Goal: Task Accomplishment & Management: Complete application form

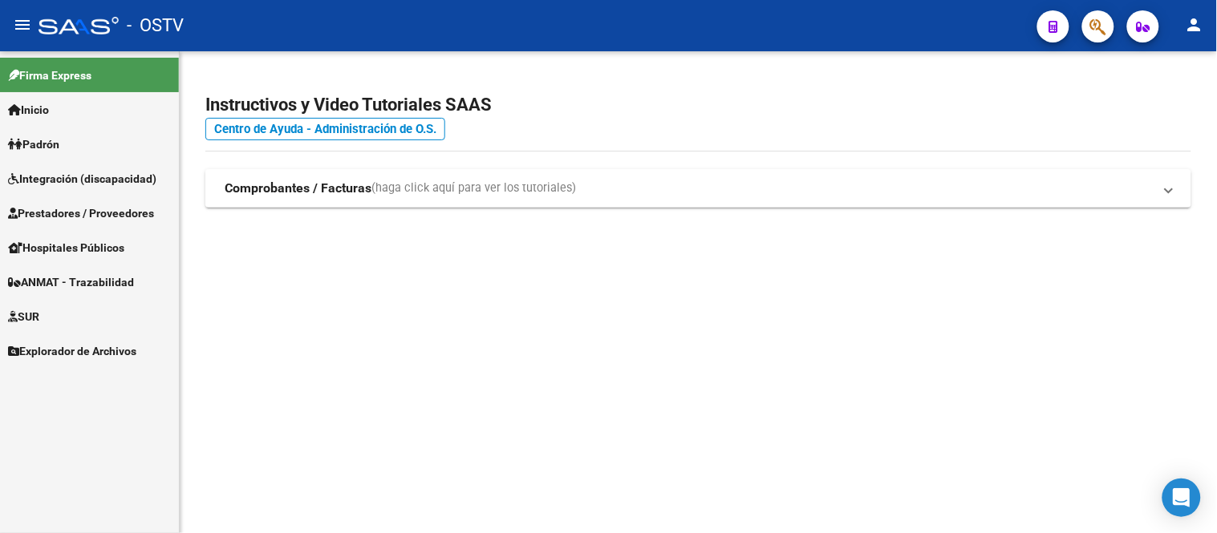
click at [81, 251] on span "Hospitales Públicos" at bounding box center [66, 248] width 116 height 18
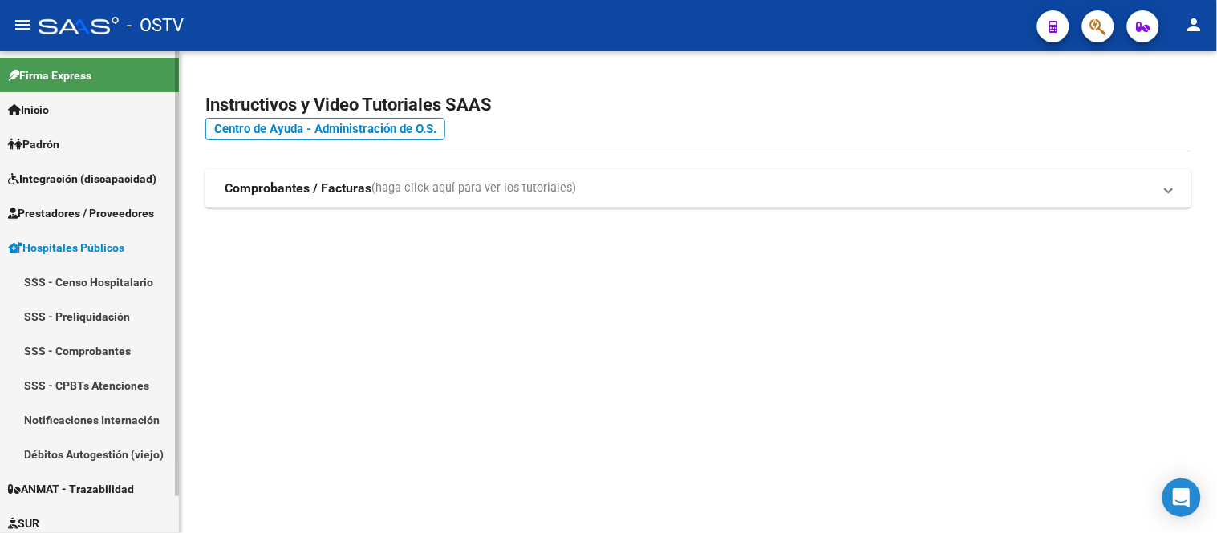
click at [110, 349] on link "SSS - Comprobantes" at bounding box center [89, 351] width 179 height 34
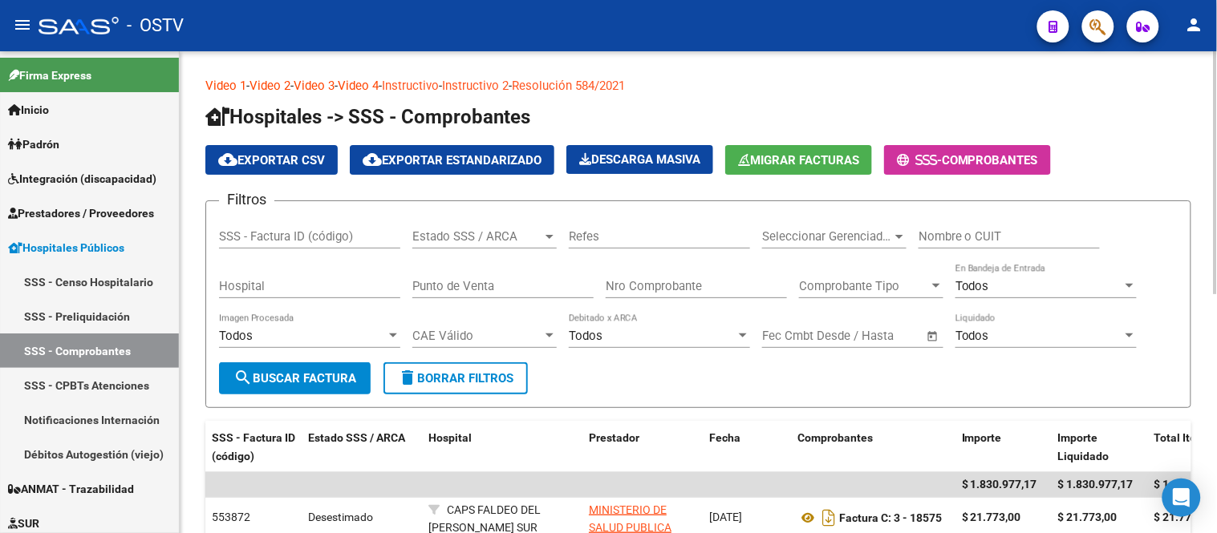
click at [437, 245] on div "Estado SSS / ARCA Estado SSS / ARCA" at bounding box center [484, 231] width 144 height 34
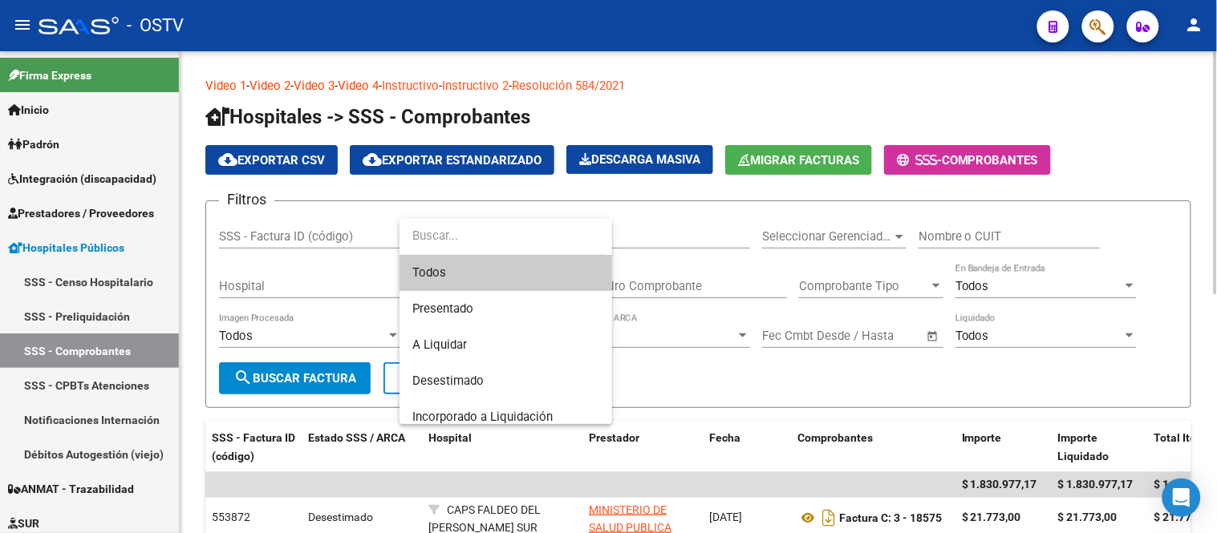
click at [437, 245] on input "dropdown search" at bounding box center [501, 236] width 205 height 36
click at [350, 258] on div at bounding box center [608, 266] width 1217 height 533
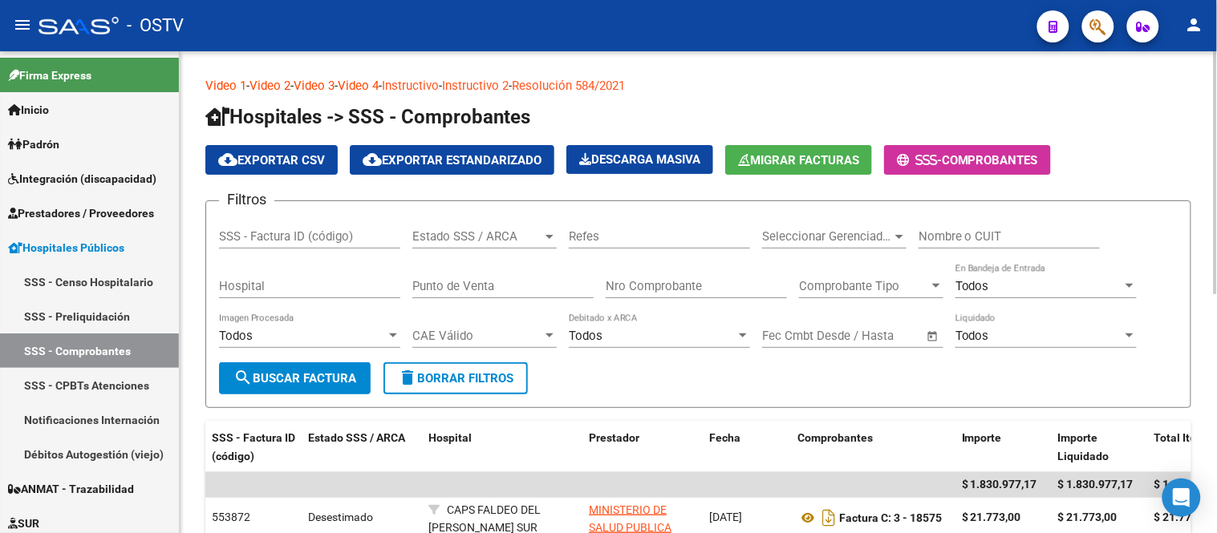
click at [637, 289] on input "Nro Comprobante" at bounding box center [696, 286] width 181 height 14
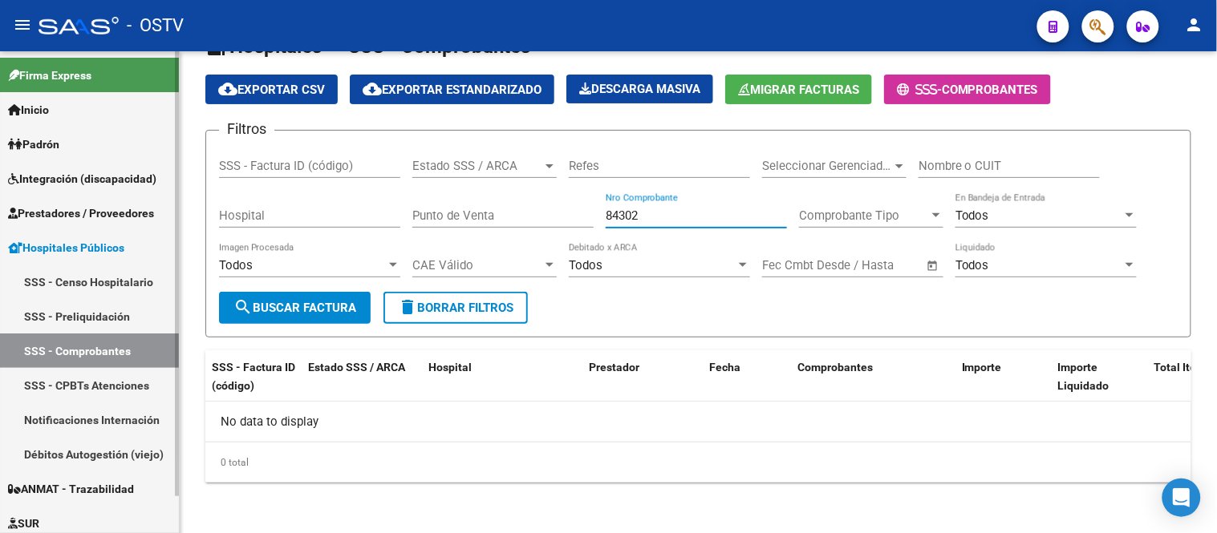
scroll to position [41, 0]
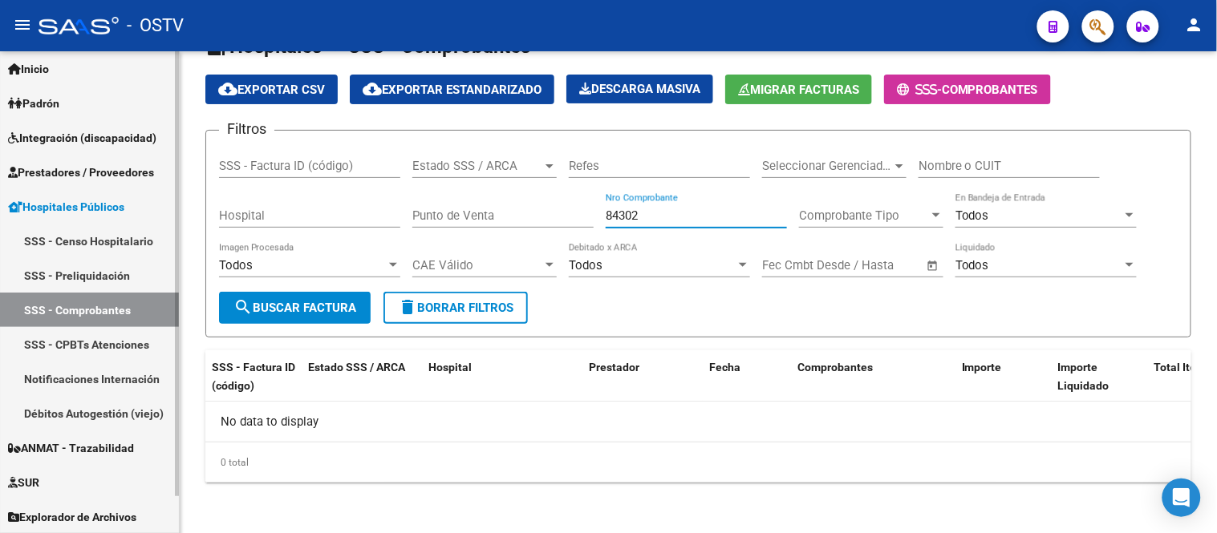
type input "84302"
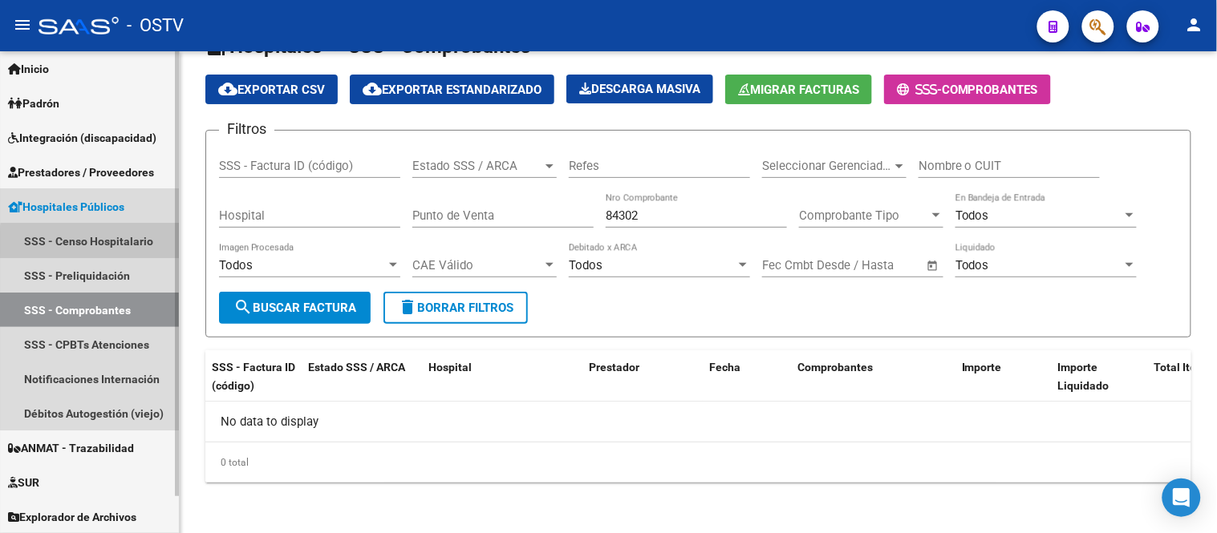
click at [98, 243] on link "SSS - Censo Hospitalario" at bounding box center [89, 241] width 179 height 34
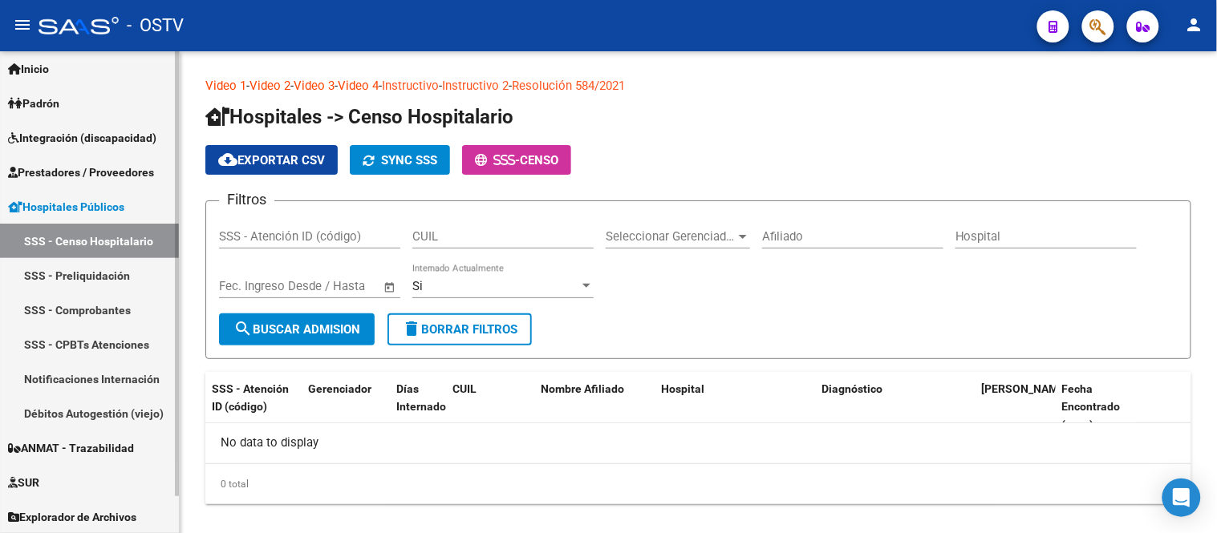
click at [92, 281] on link "SSS - Preliquidación" at bounding box center [89, 275] width 179 height 34
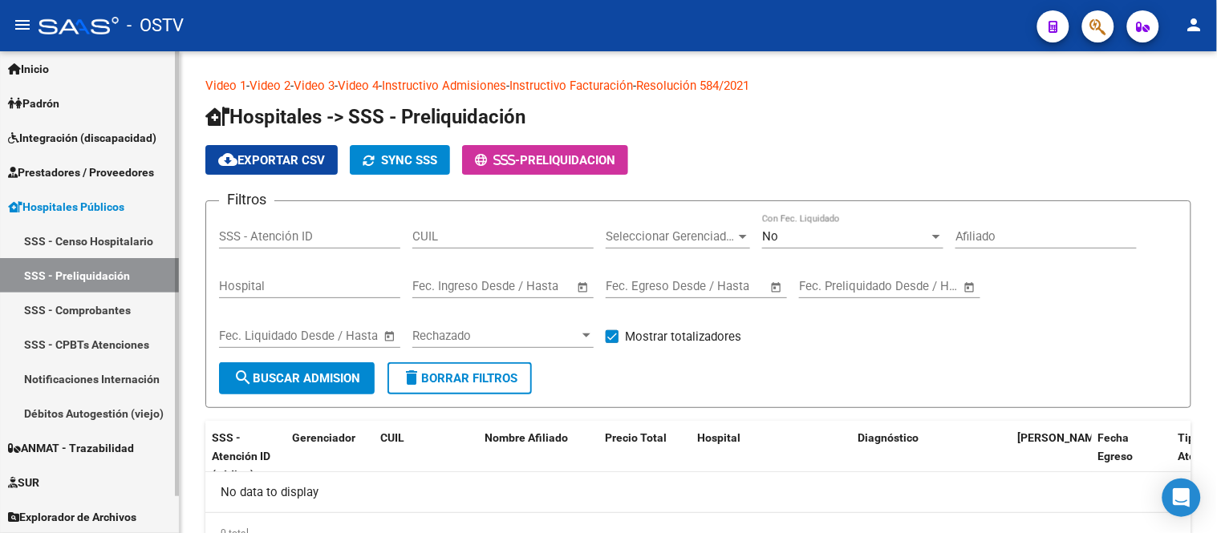
click at [91, 309] on link "SSS - Comprobantes" at bounding box center [89, 310] width 179 height 34
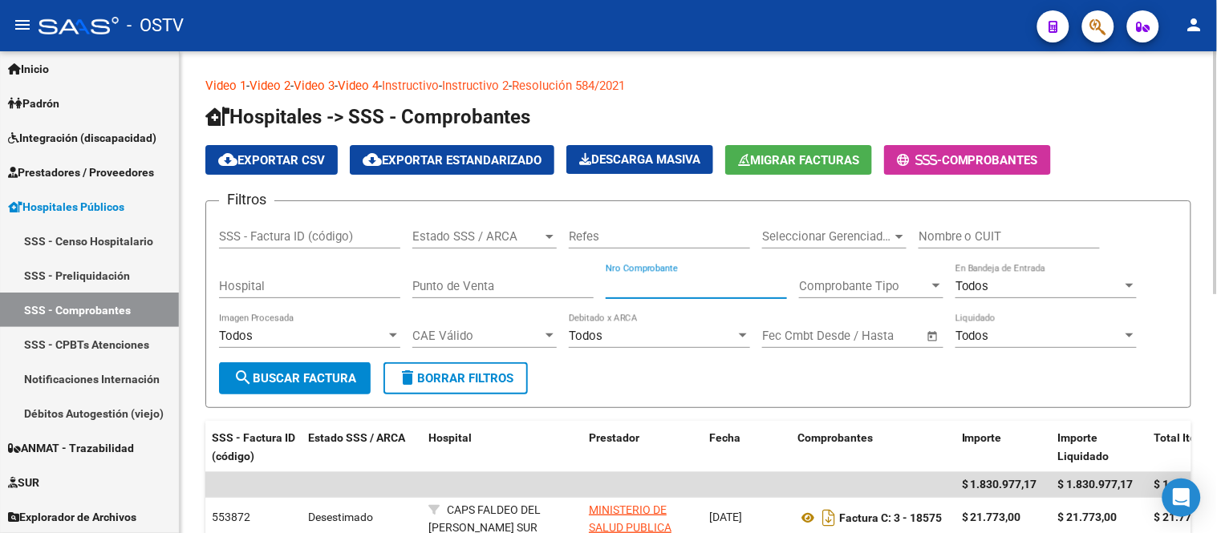
click at [660, 294] on input "Nro Comprobante" at bounding box center [696, 286] width 181 height 14
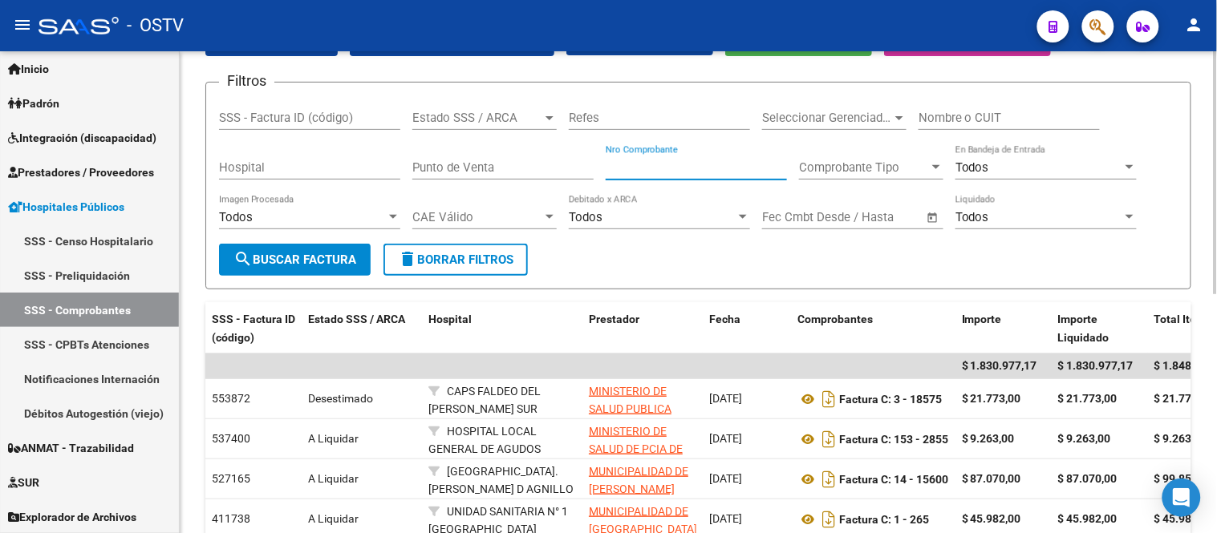
scroll to position [89, 0]
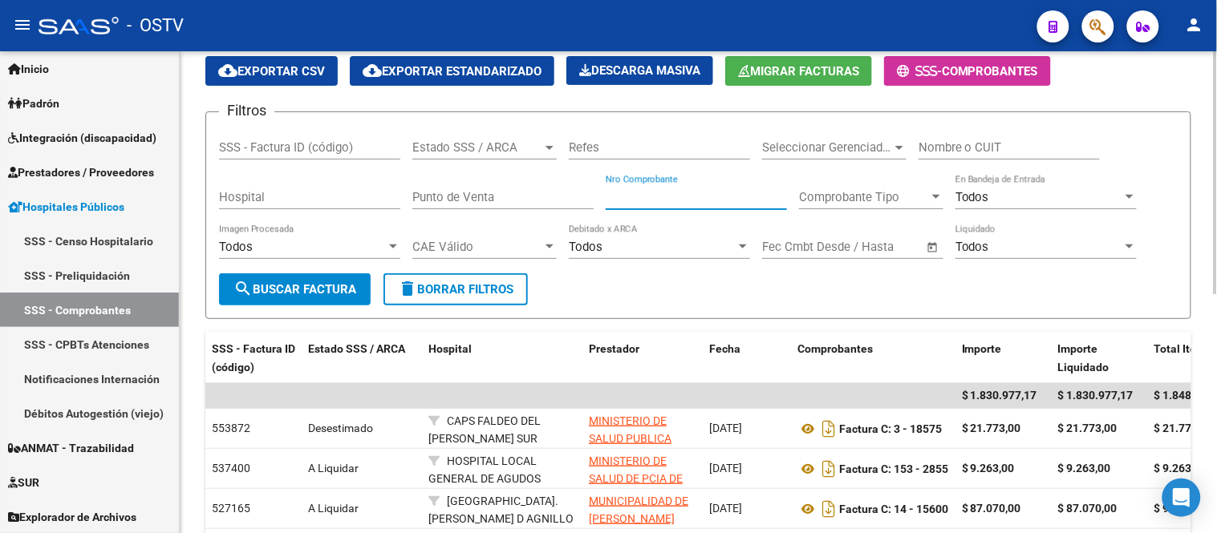
click at [532, 147] on span "Estado SSS / ARCA" at bounding box center [477, 147] width 130 height 14
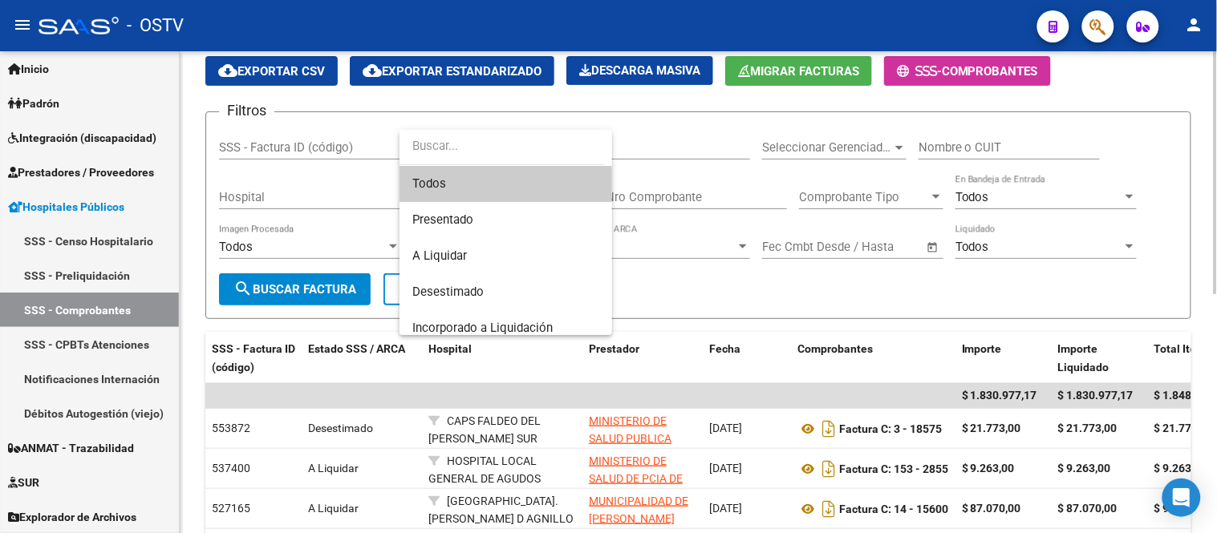
click at [532, 147] on input "dropdown search" at bounding box center [501, 146] width 205 height 36
drag, startPoint x: 759, startPoint y: 164, endPoint x: 736, endPoint y: 168, distance: 23.0
click at [758, 163] on div at bounding box center [608, 266] width 1217 height 533
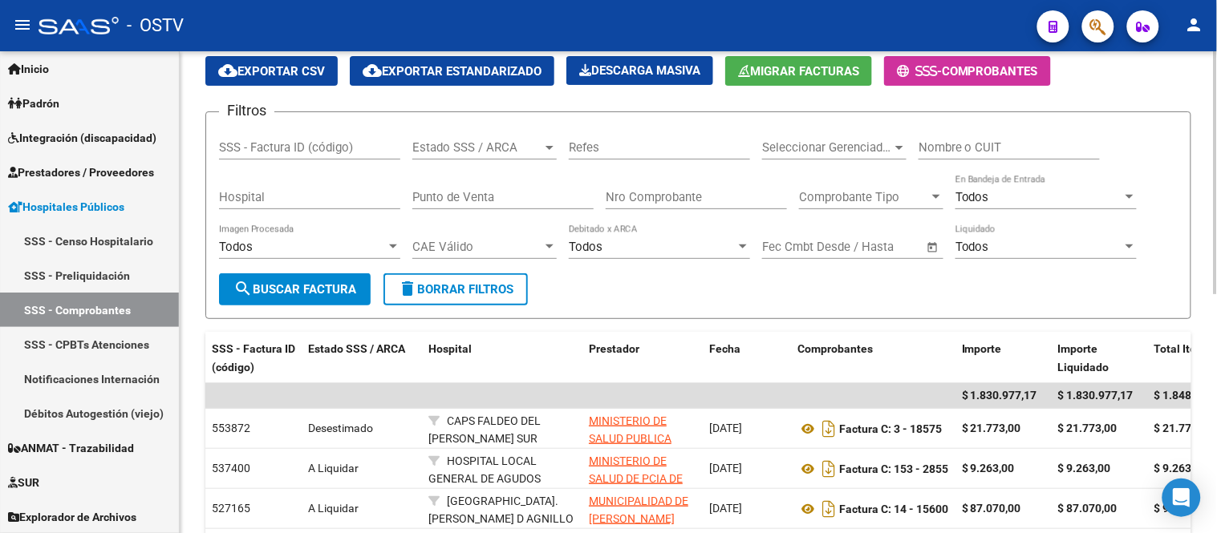
click at [482, 203] on input "Punto de Venta" at bounding box center [502, 197] width 181 height 14
click at [314, 197] on input "Hospital" at bounding box center [309, 197] width 181 height 14
click at [691, 203] on input "Nro Comprobante" at bounding box center [696, 197] width 181 height 14
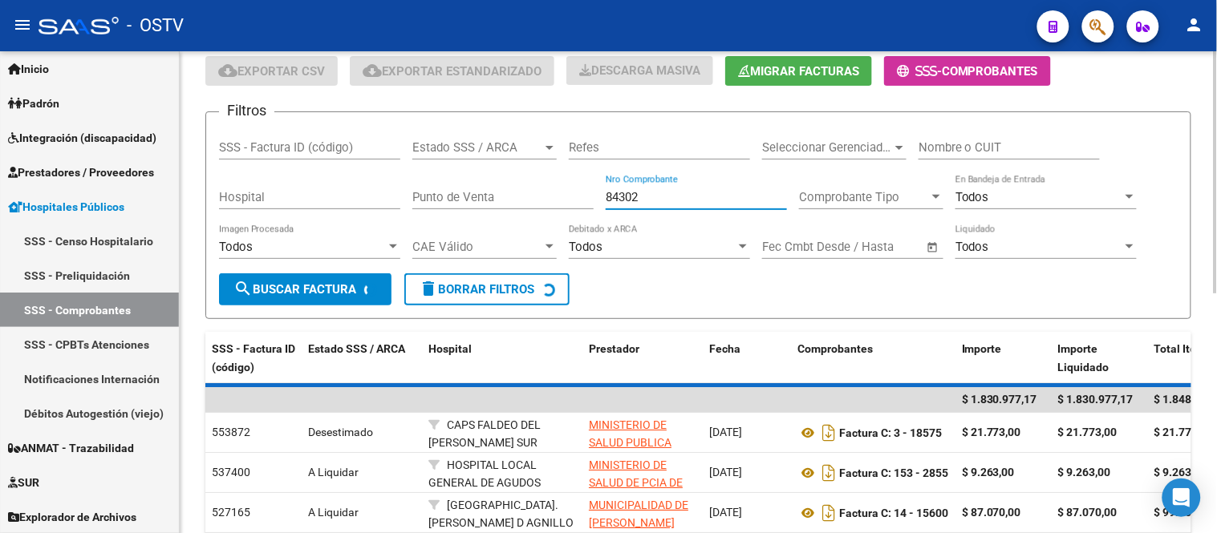
scroll to position [71, 0]
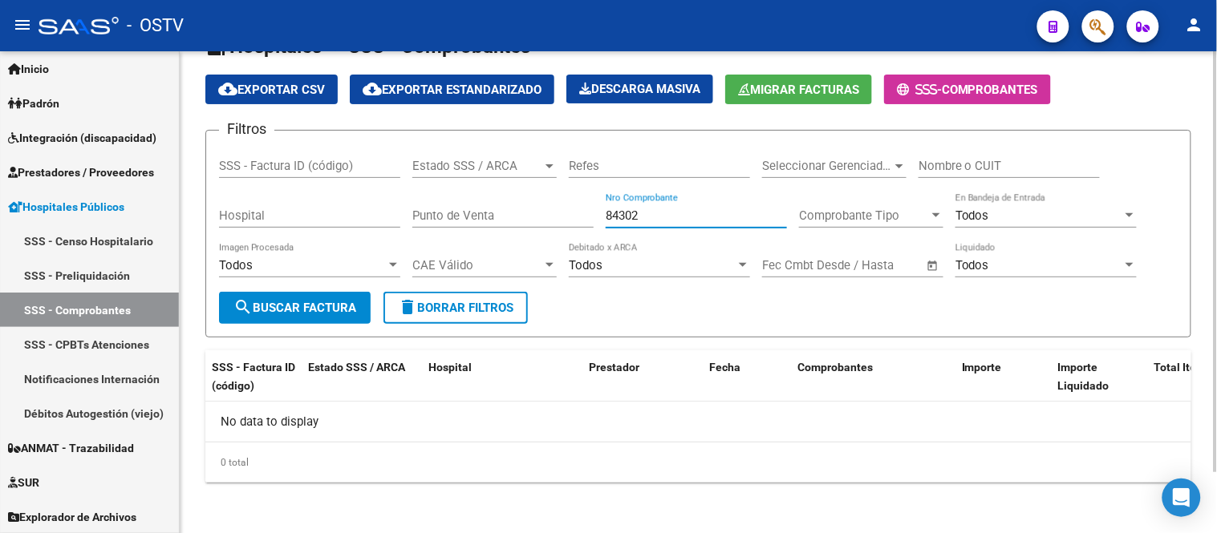
type input "84302"
click at [1199, 278] on div "Video 1 - Video 2 - Video 3 - Video 4 - Instructivo - Instructivo 2 - Resolució…" at bounding box center [698, 257] width 1037 height 553
drag, startPoint x: 679, startPoint y: 222, endPoint x: 481, endPoint y: 226, distance: 198.1
click at [491, 225] on div "Filtros SSS - Factura ID (código) Estado SSS / ARCA Estado SSS / ARCA Refes Sel…" at bounding box center [698, 218] width 958 height 148
click at [99, 375] on link "Notificaciones Internación" at bounding box center [89, 379] width 179 height 34
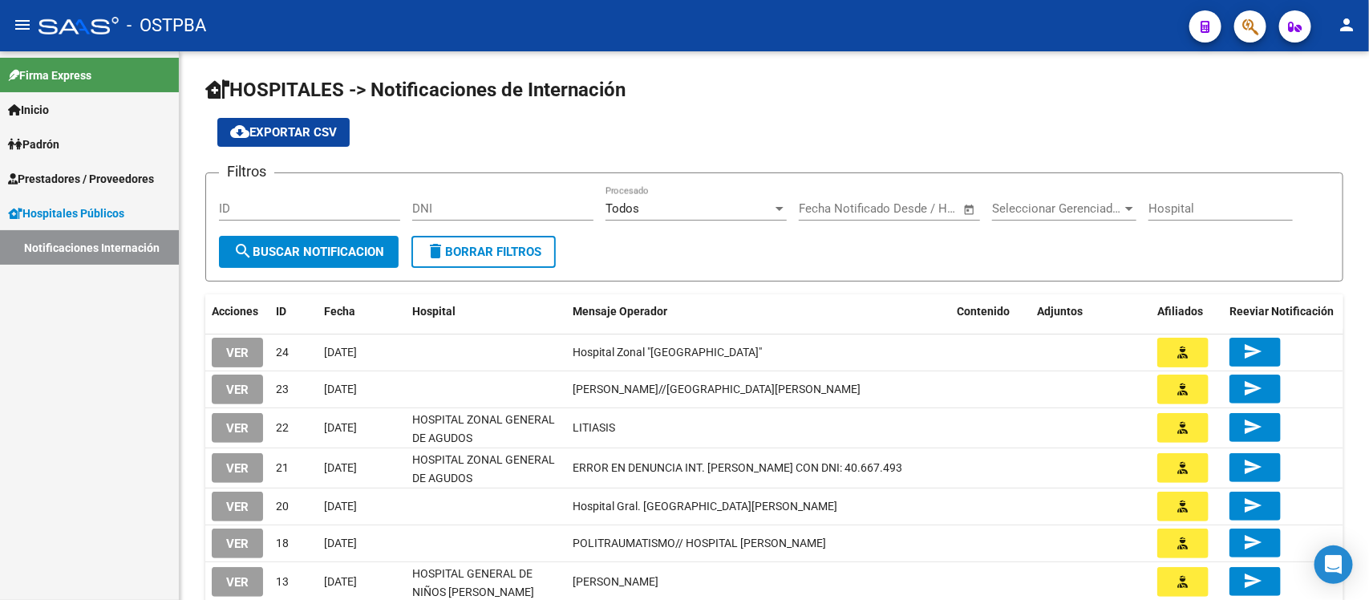
scroll to position [97, 0]
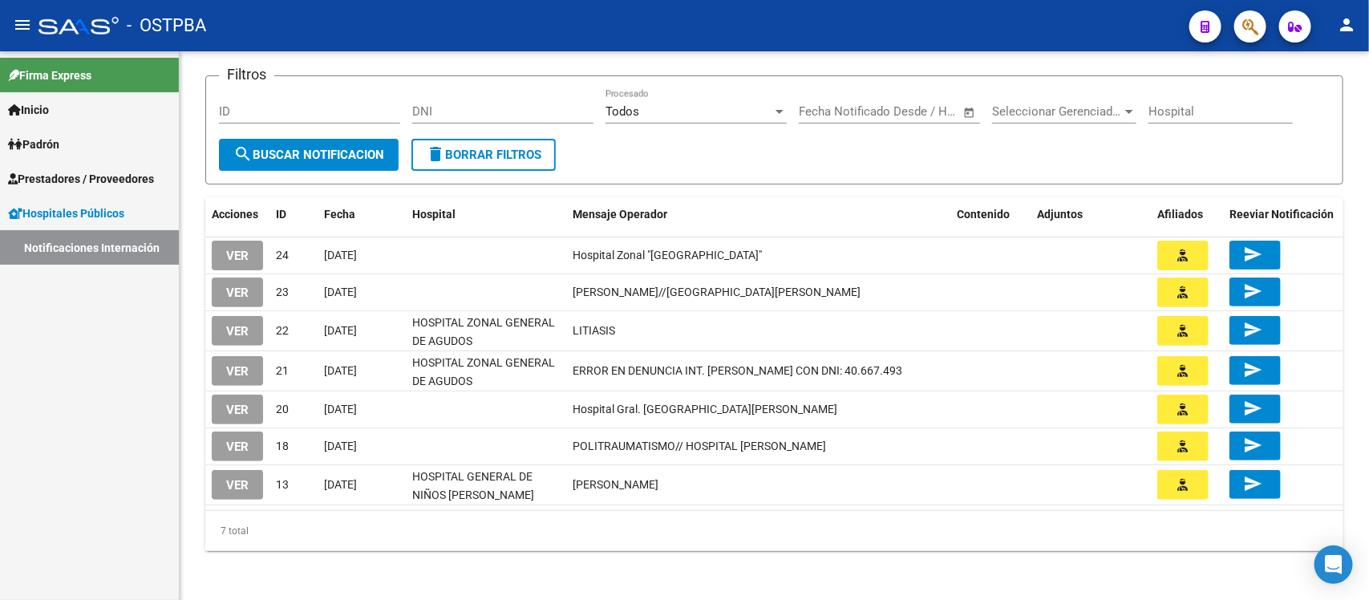
click at [46, 211] on span "Hospitales Públicos" at bounding box center [66, 214] width 116 height 18
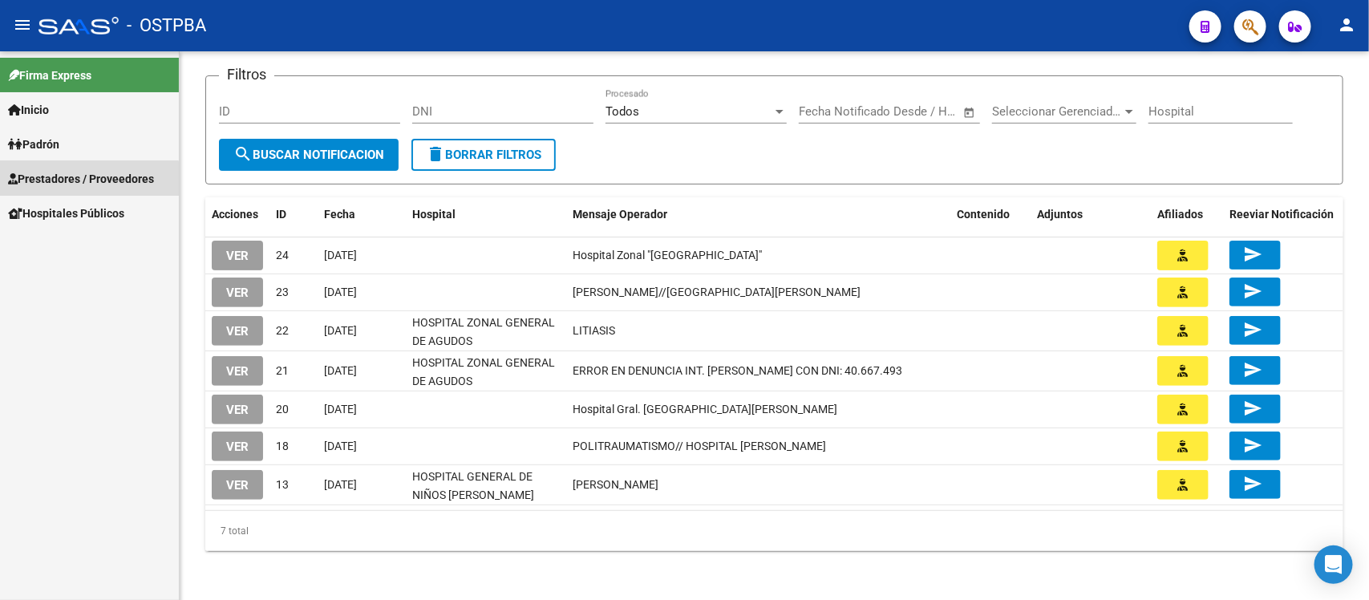
click at [54, 180] on span "Prestadores / Proveedores" at bounding box center [81, 179] width 146 height 18
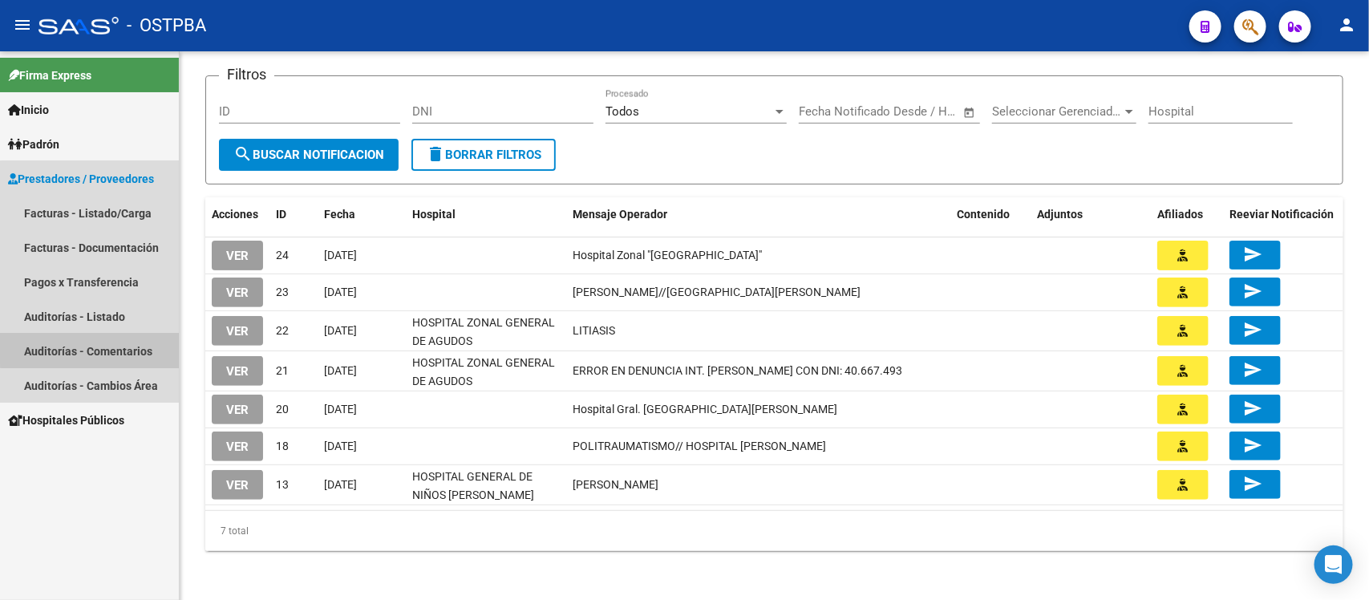
click at [97, 334] on link "Auditorías - Comentarios" at bounding box center [89, 351] width 179 height 34
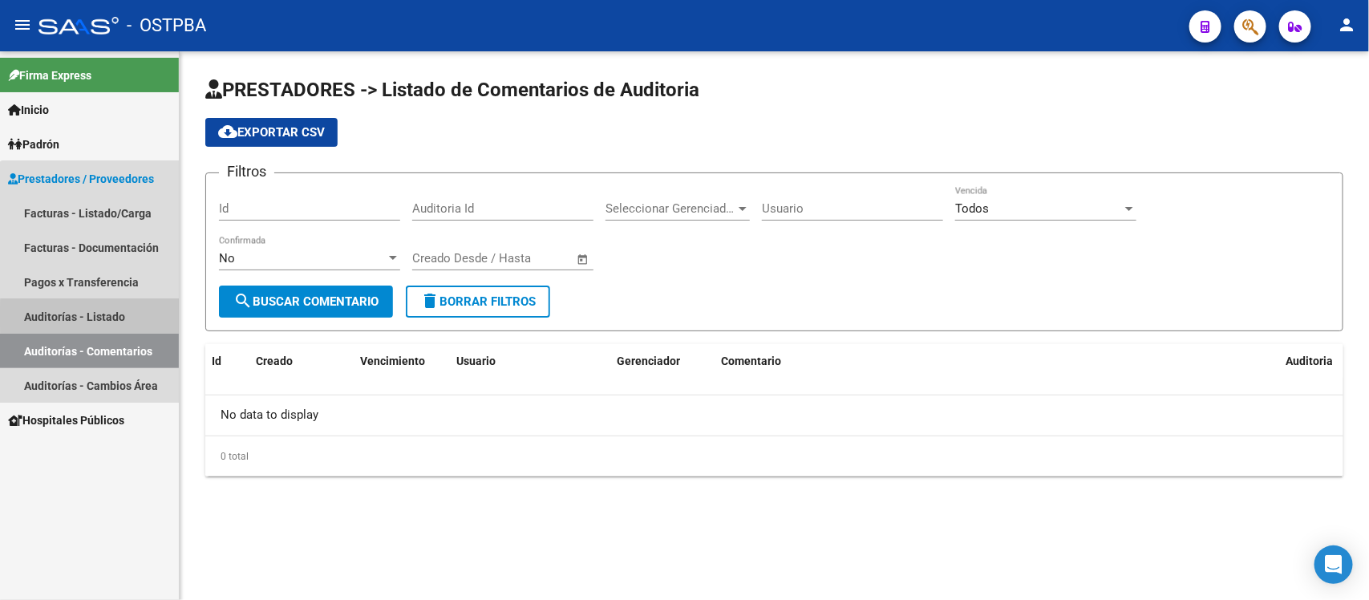
click at [92, 317] on link "Auditorías - Listado" at bounding box center [89, 316] width 179 height 34
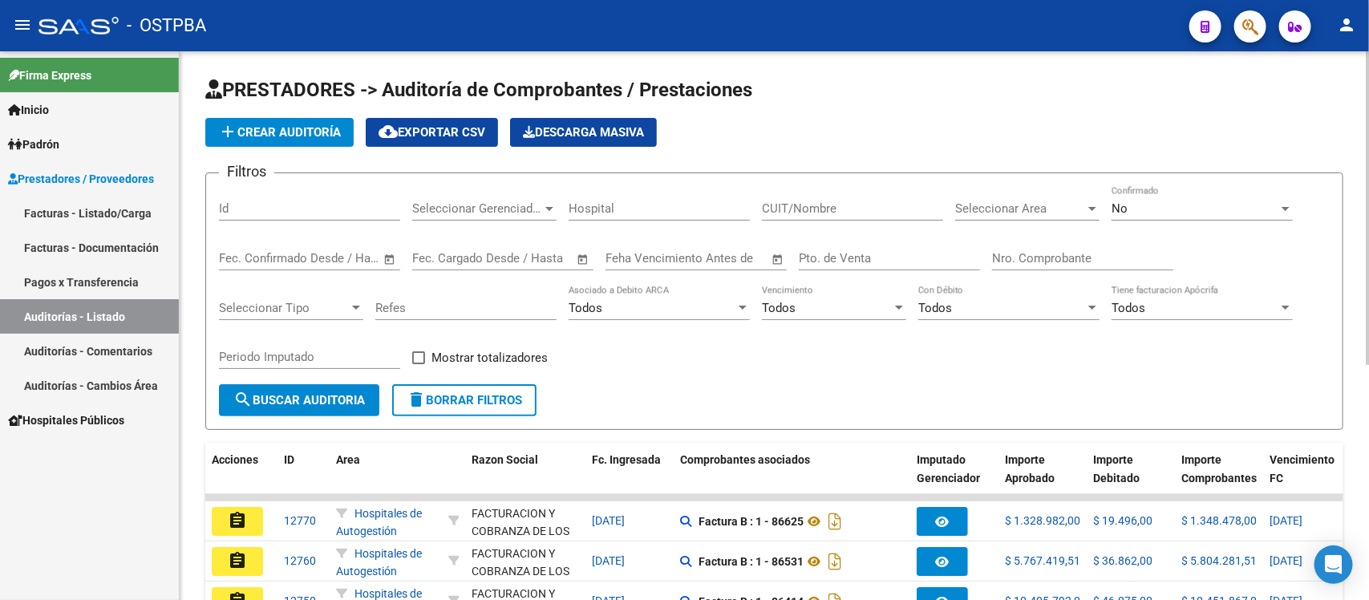
click at [1021, 261] on input "Nro. Comprobante" at bounding box center [1082, 258] width 181 height 14
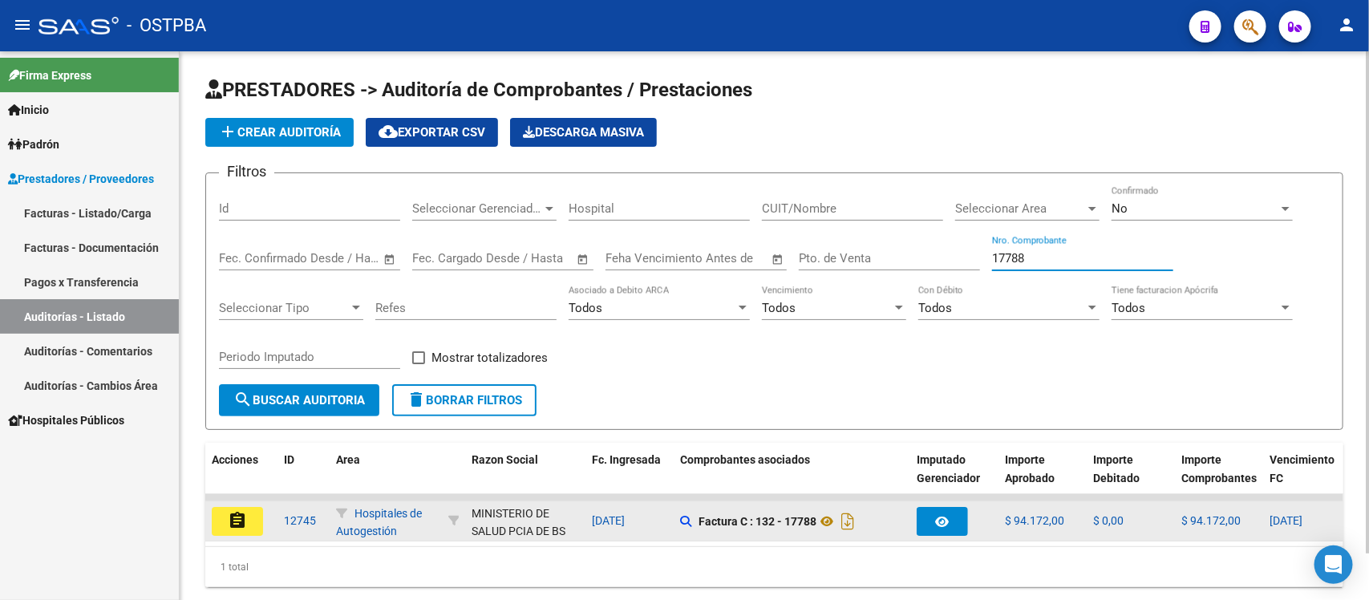
type input "17788"
click at [245, 519] on mat-icon "assignment" at bounding box center [237, 520] width 19 height 19
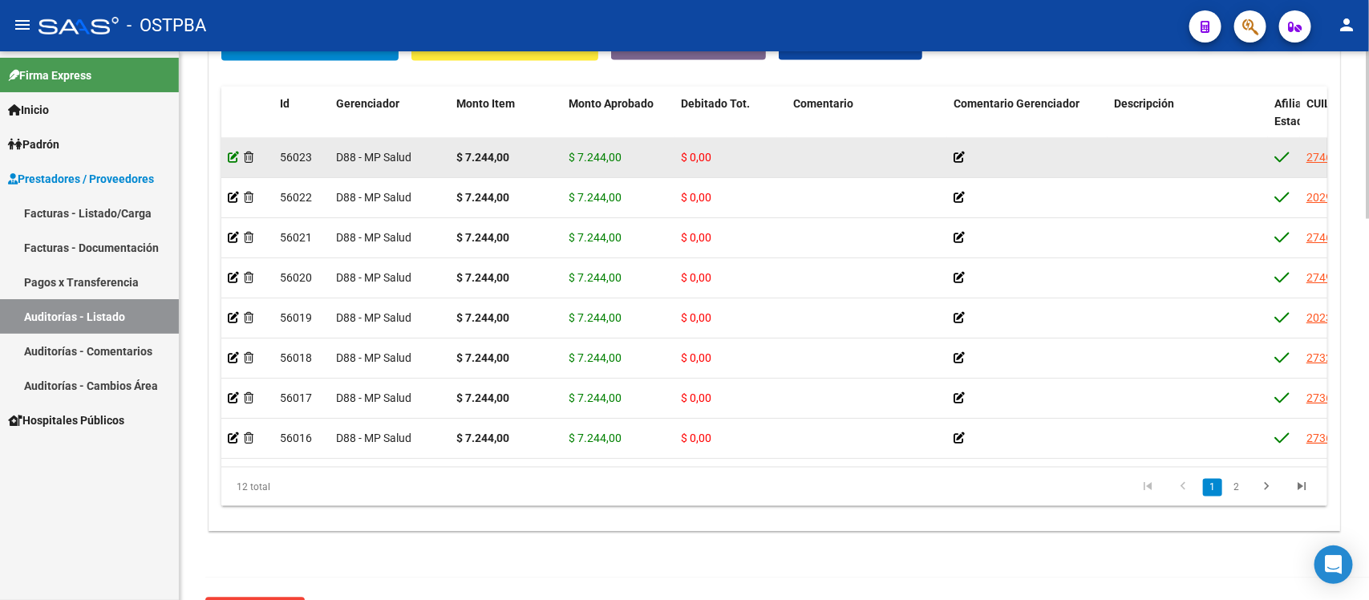
click at [233, 152] on icon at bounding box center [233, 157] width 11 height 11
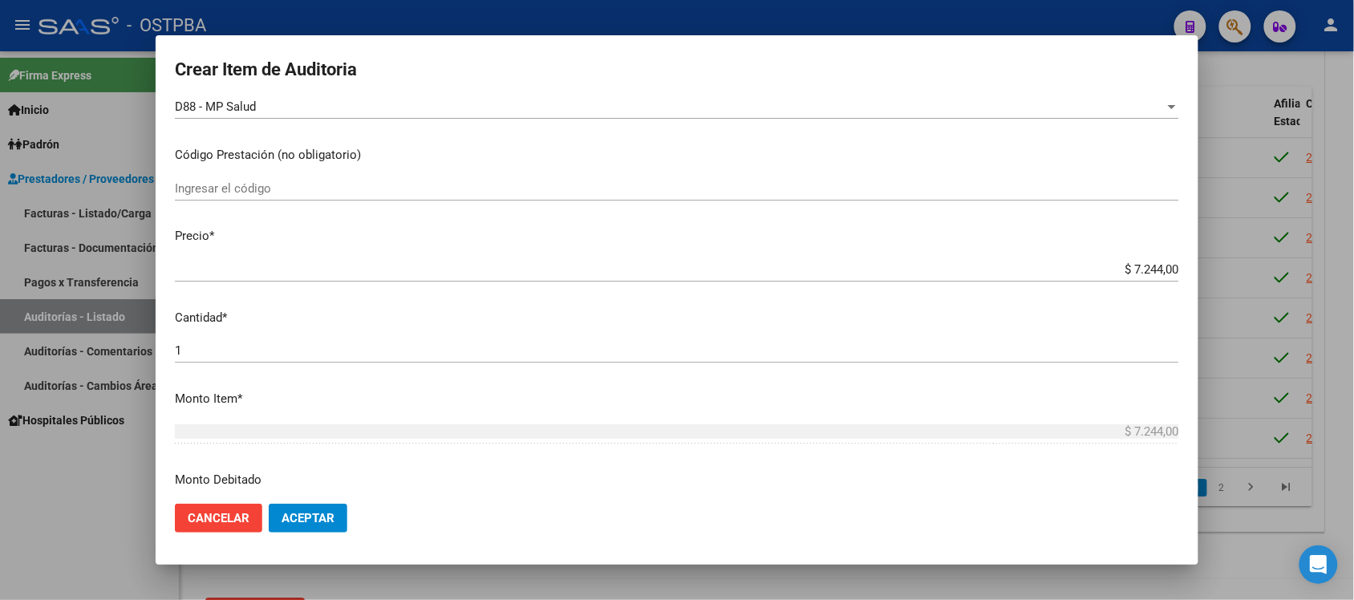
scroll to position [301, 0]
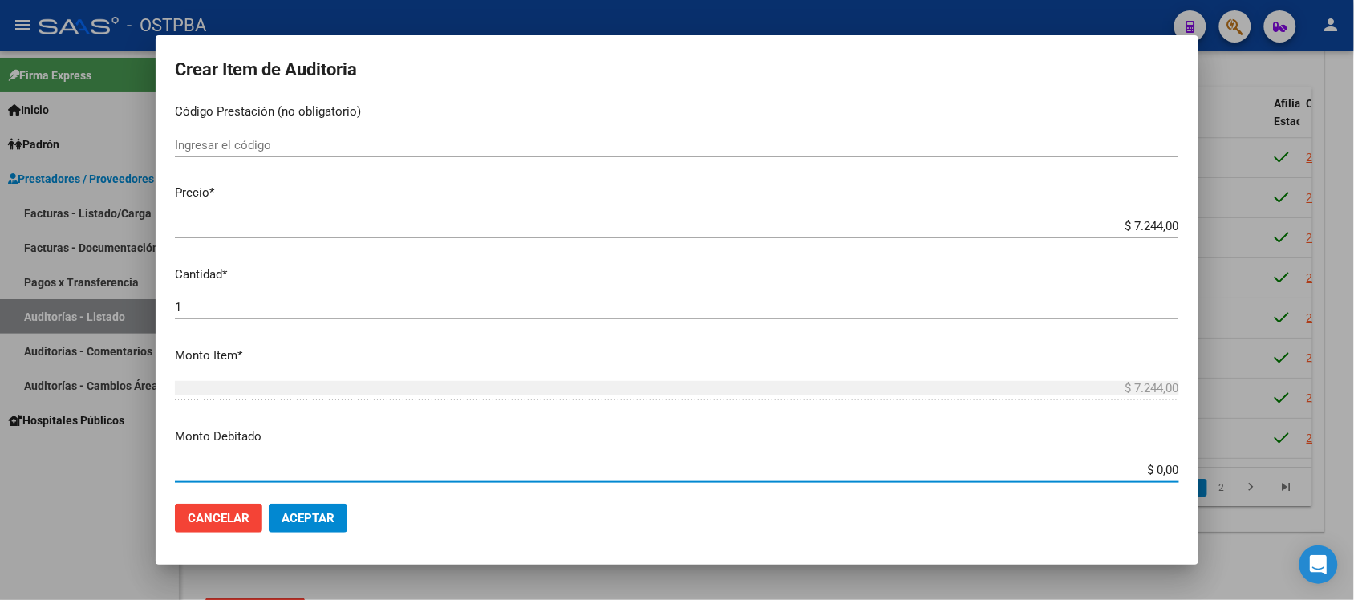
click at [1147, 468] on input "$ 0,00" at bounding box center [677, 470] width 1004 height 14
type input "$ 7.244,00"
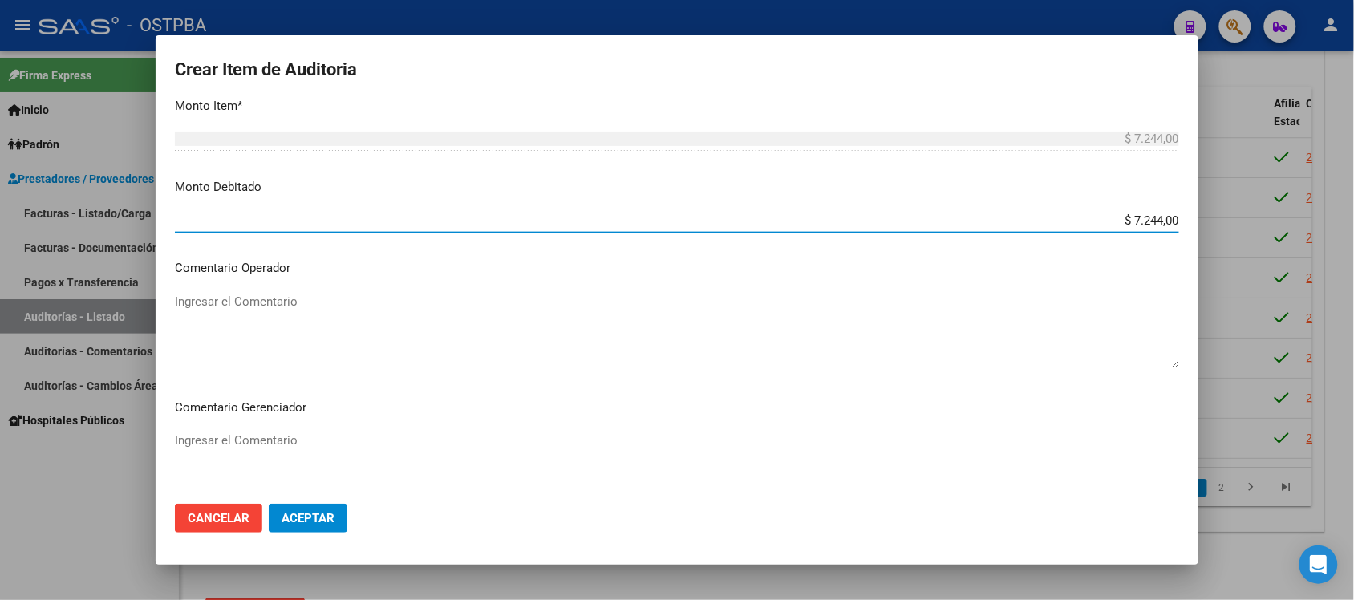
scroll to position [601, 0]
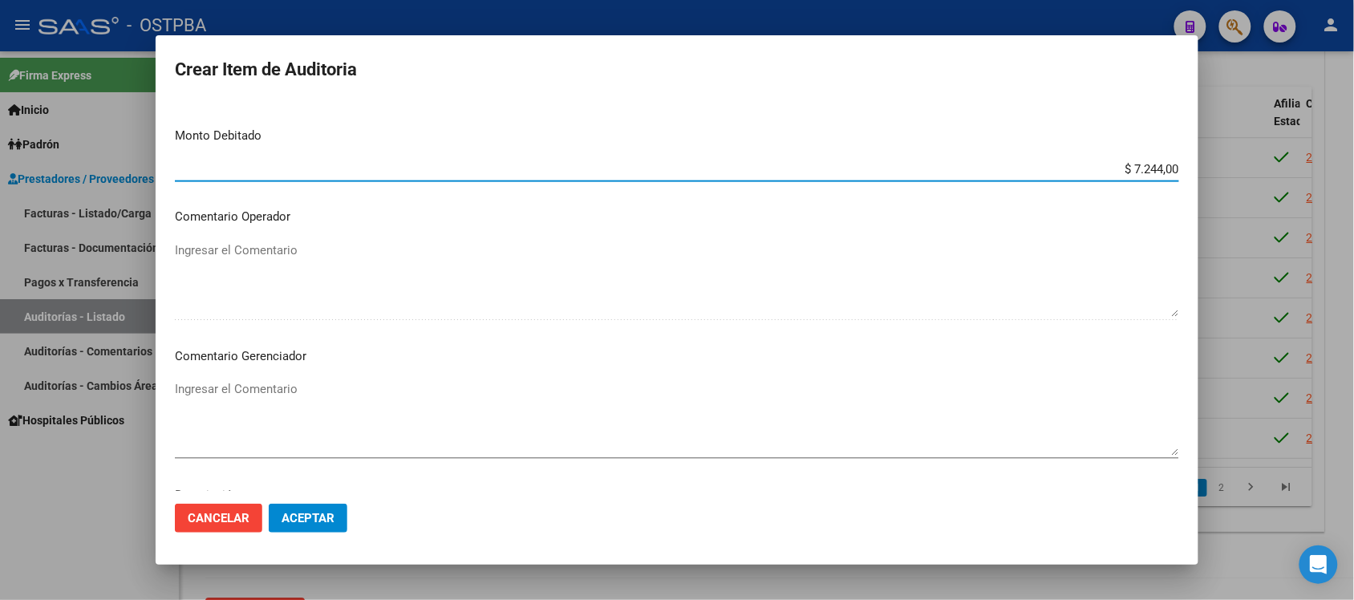
click at [239, 387] on textarea "Ingresar el Comentario" at bounding box center [677, 417] width 1004 height 75
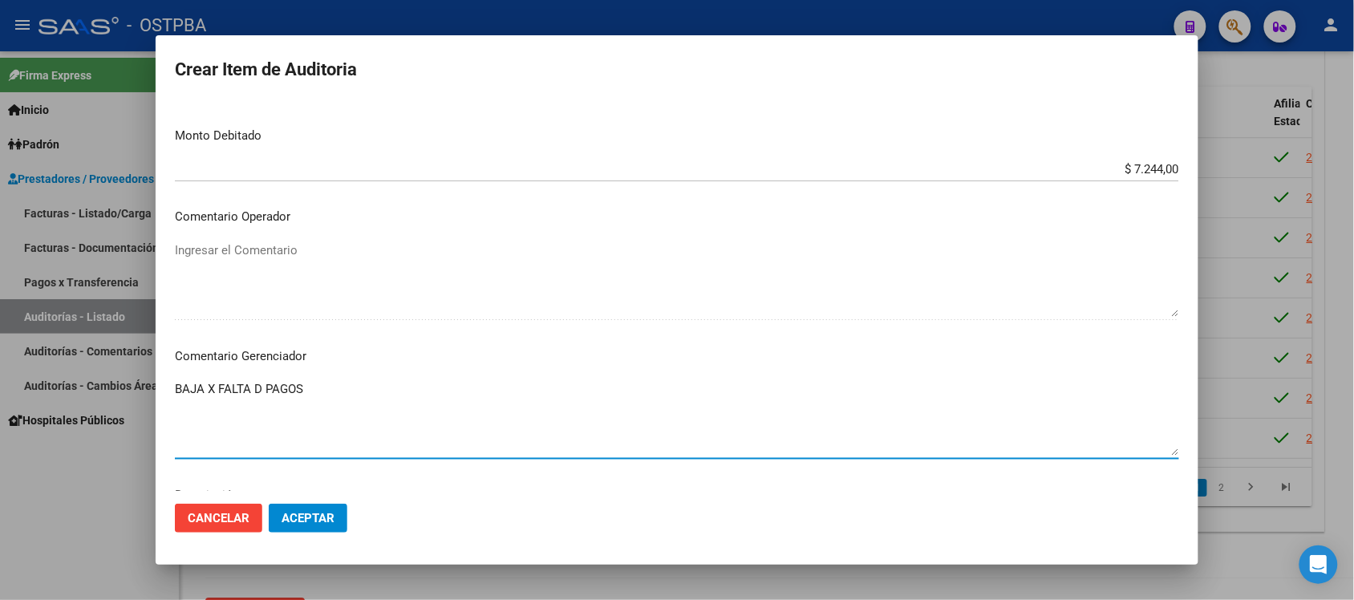
type textarea "BAJA X FALTA D PAGOS"
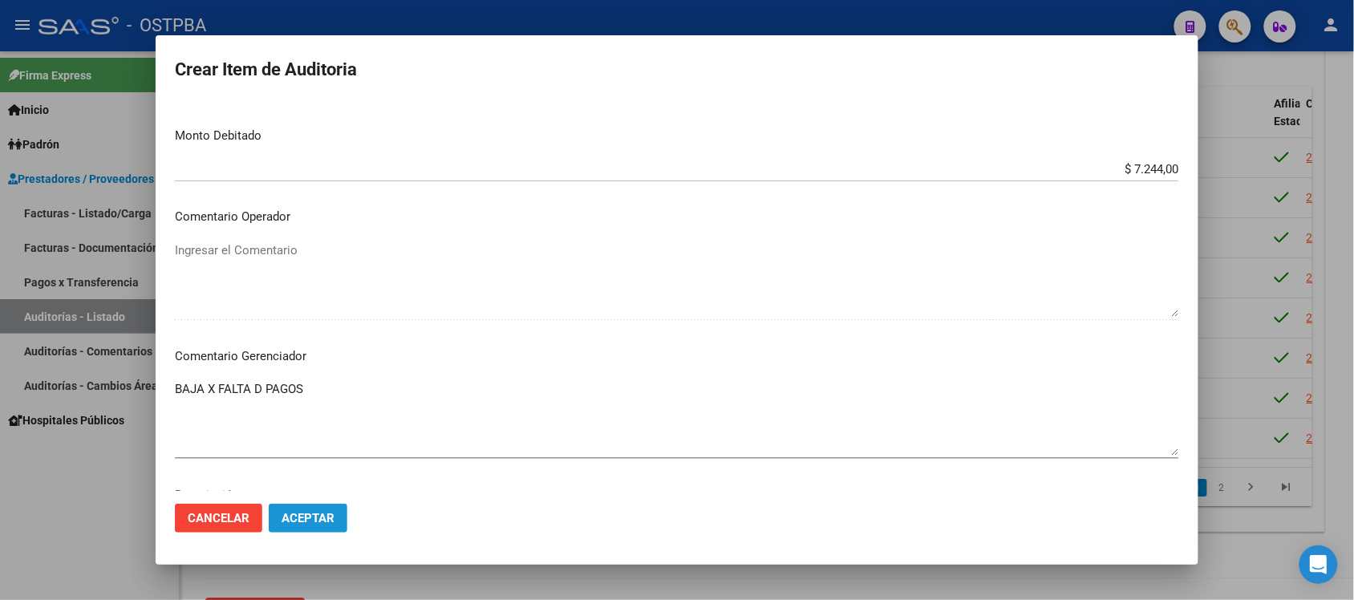
click at [307, 513] on span "Aceptar" at bounding box center [307, 518] width 53 height 14
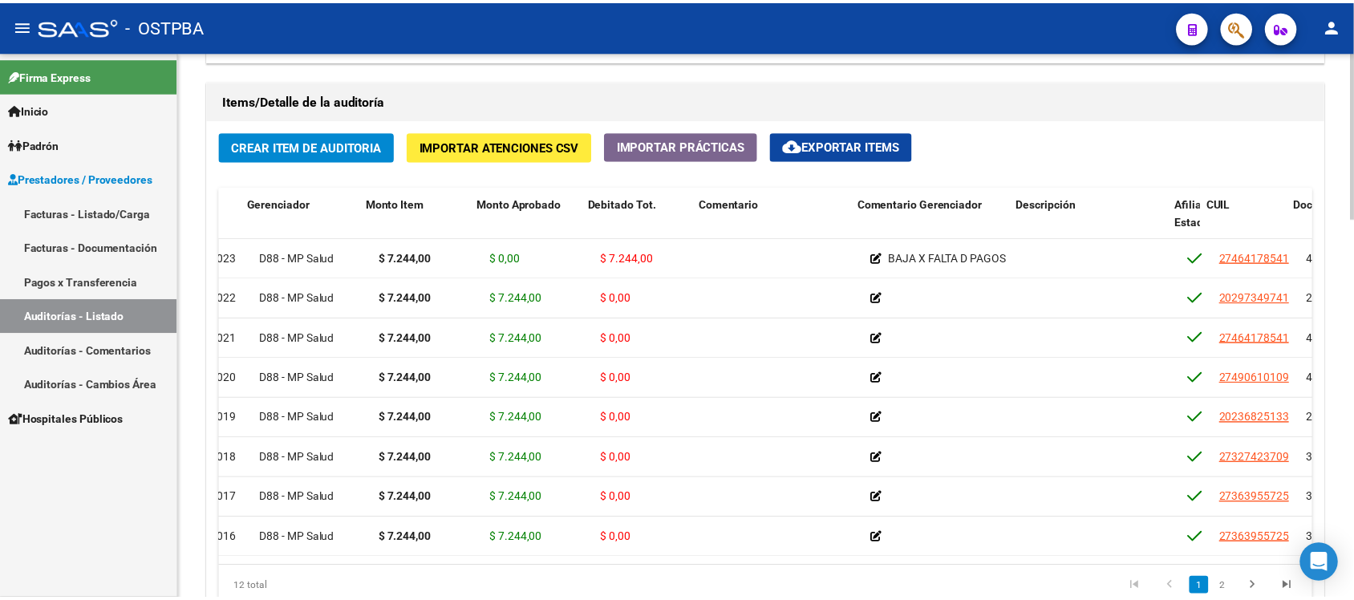
scroll to position [0, 0]
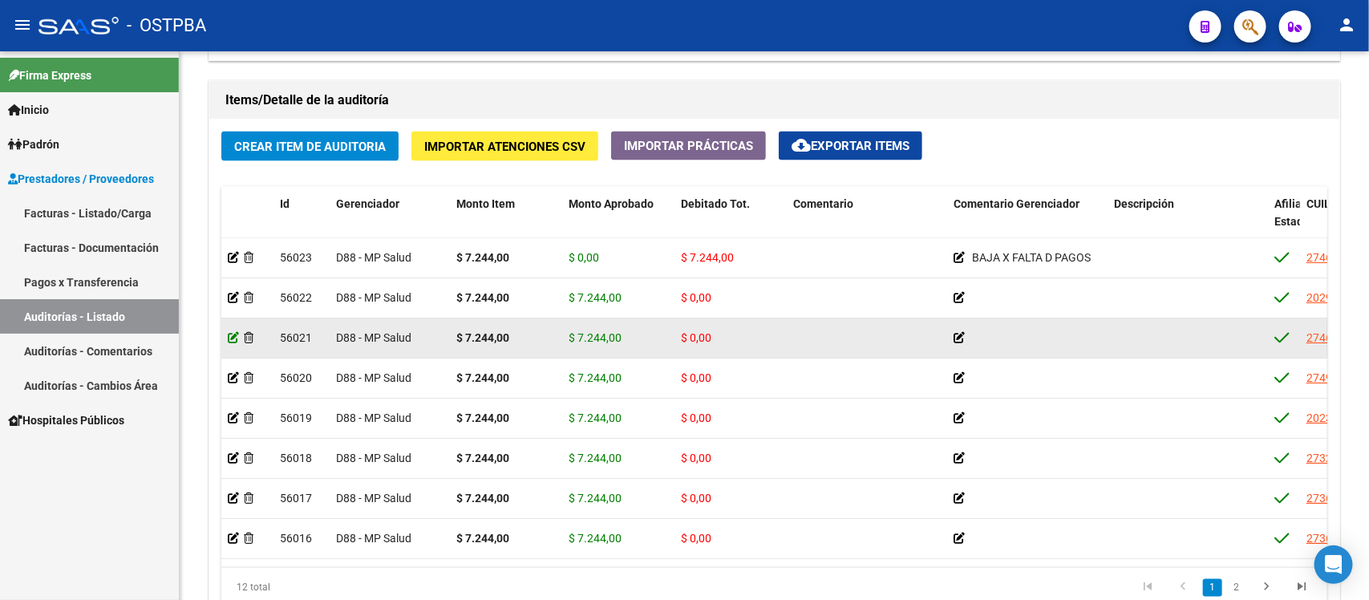
click at [230, 337] on icon at bounding box center [233, 337] width 11 height 11
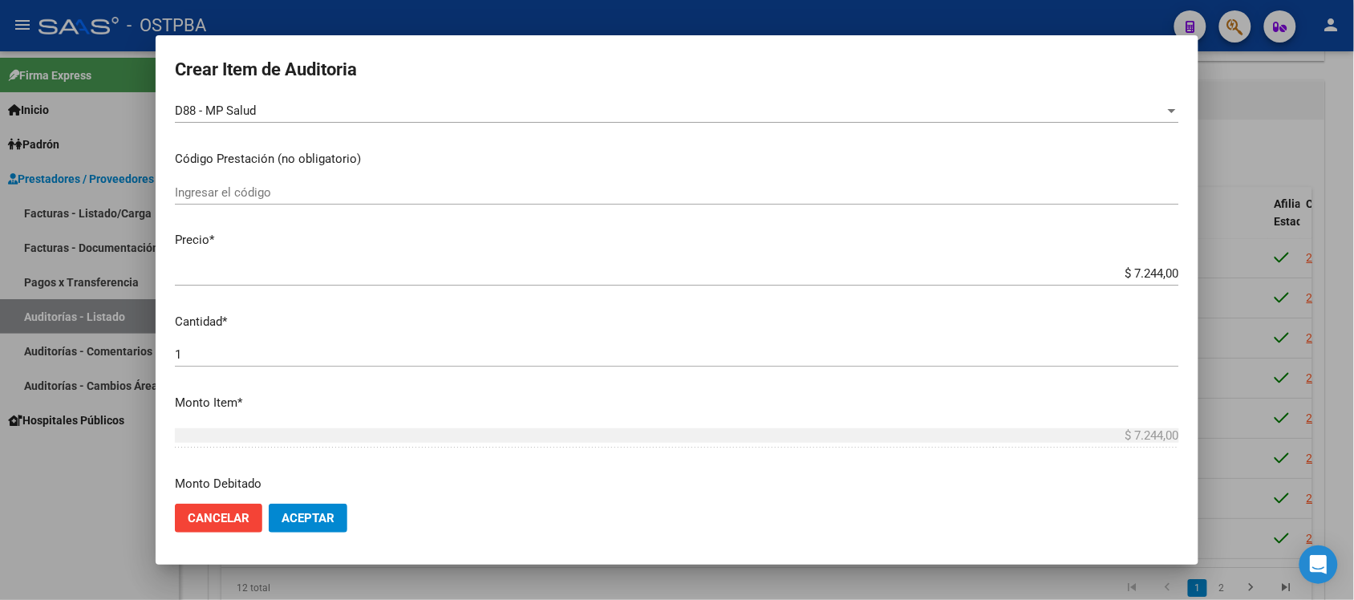
scroll to position [301, 0]
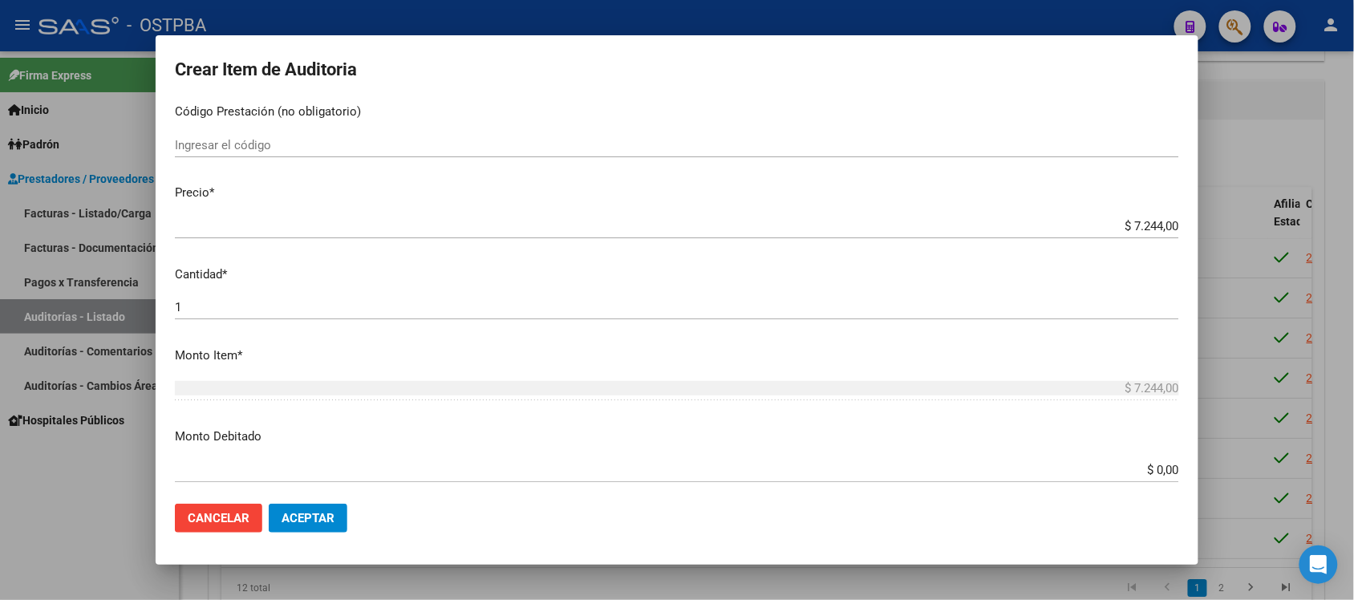
click at [1136, 467] on input "$ 0,00" at bounding box center [677, 470] width 1004 height 14
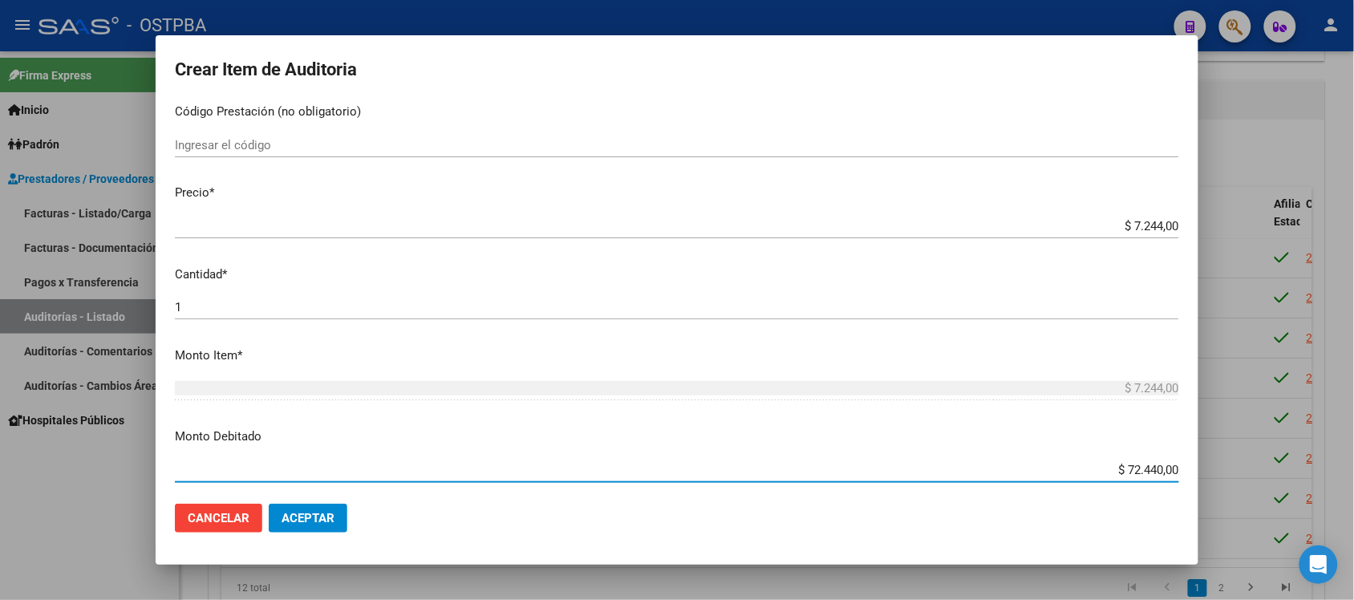
type input "$ 7.244,00"
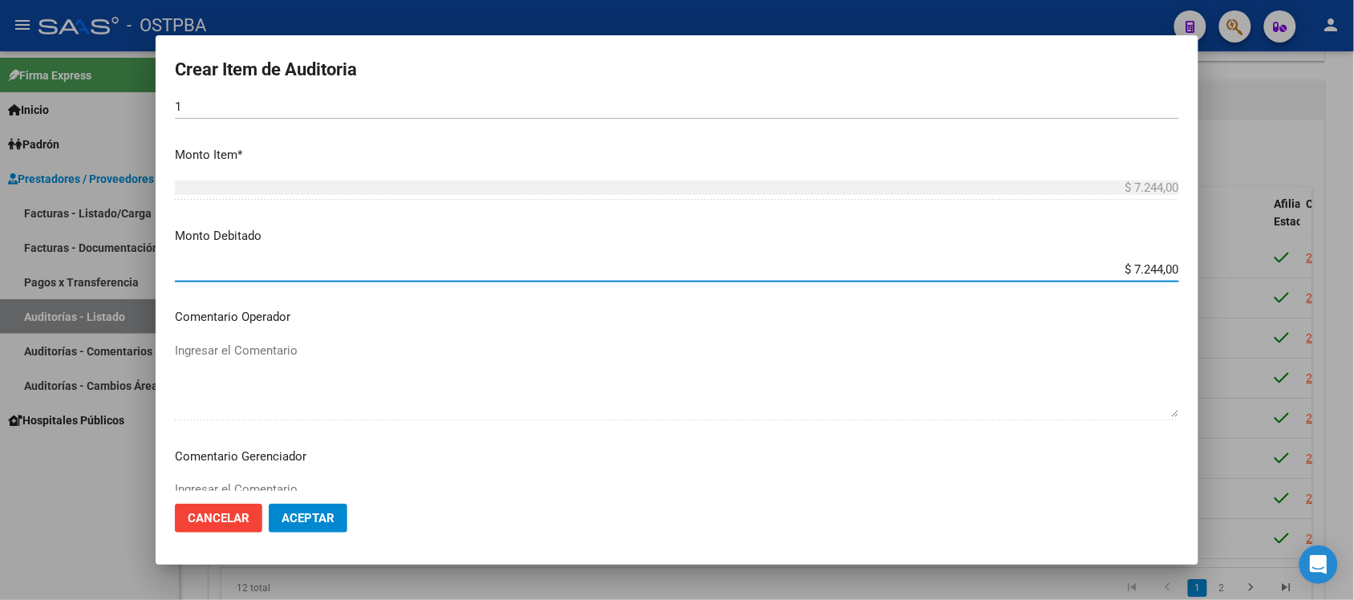
scroll to position [601, 0]
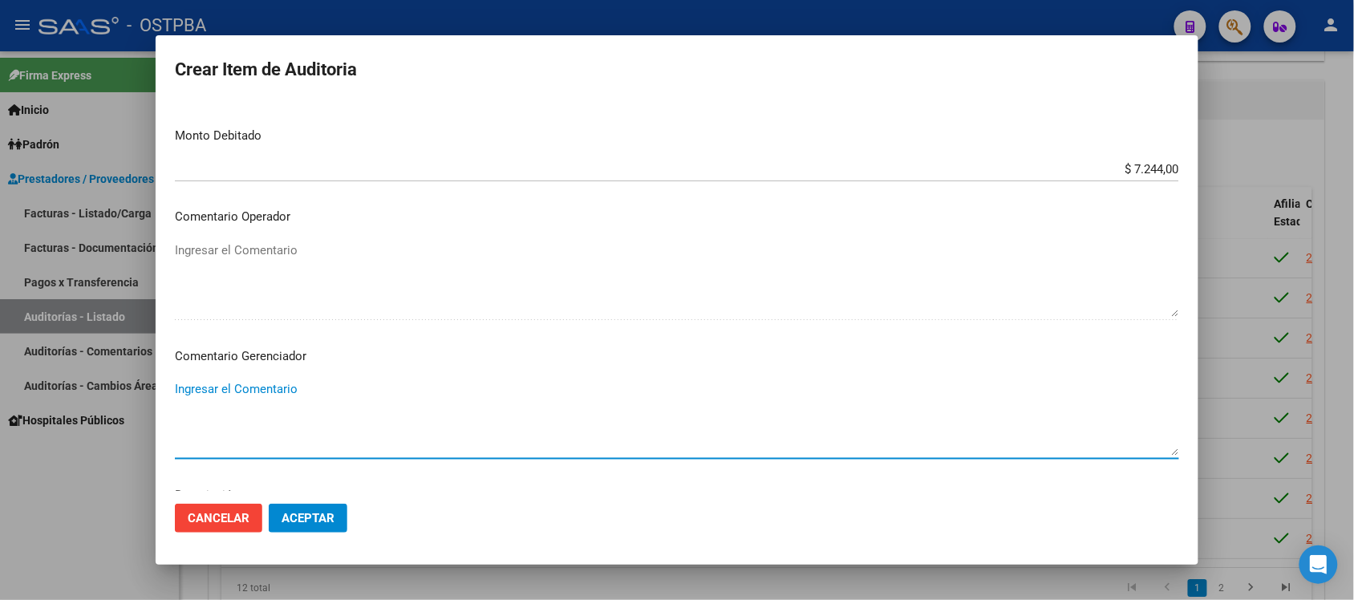
click at [283, 401] on textarea "Ingresar el Comentario" at bounding box center [677, 417] width 1004 height 75
type textarea "BAJA POR IRREGULARIDAD EN PAGOS"
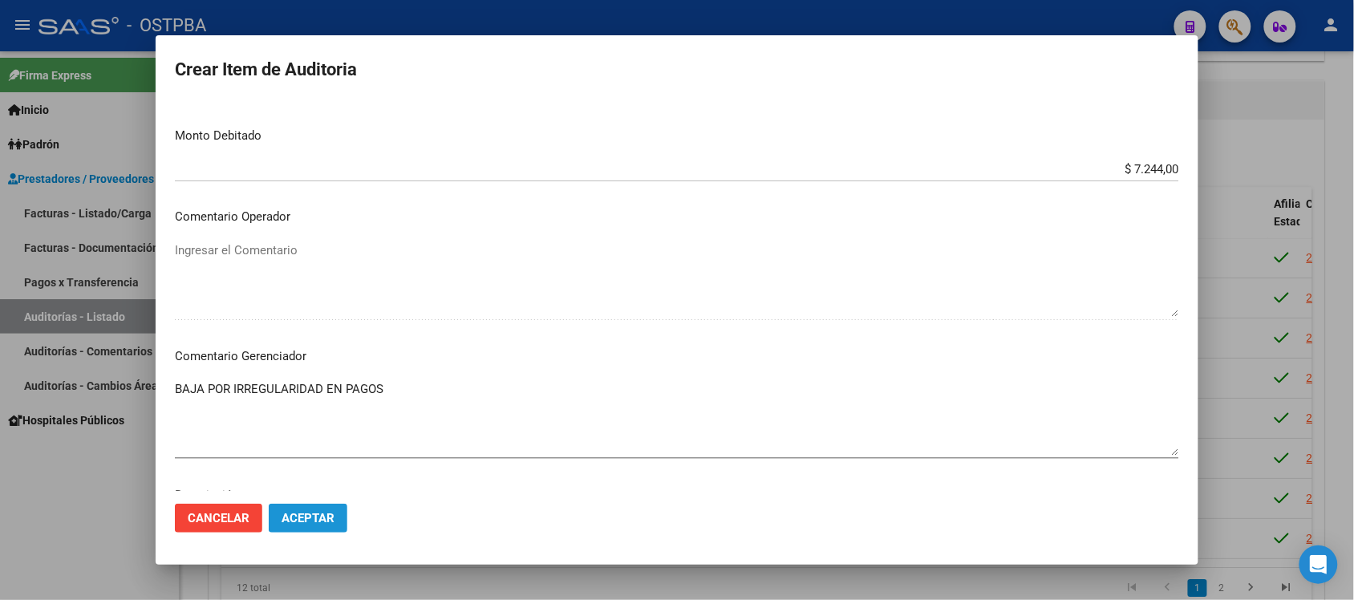
click at [329, 518] on span "Aceptar" at bounding box center [307, 518] width 53 height 14
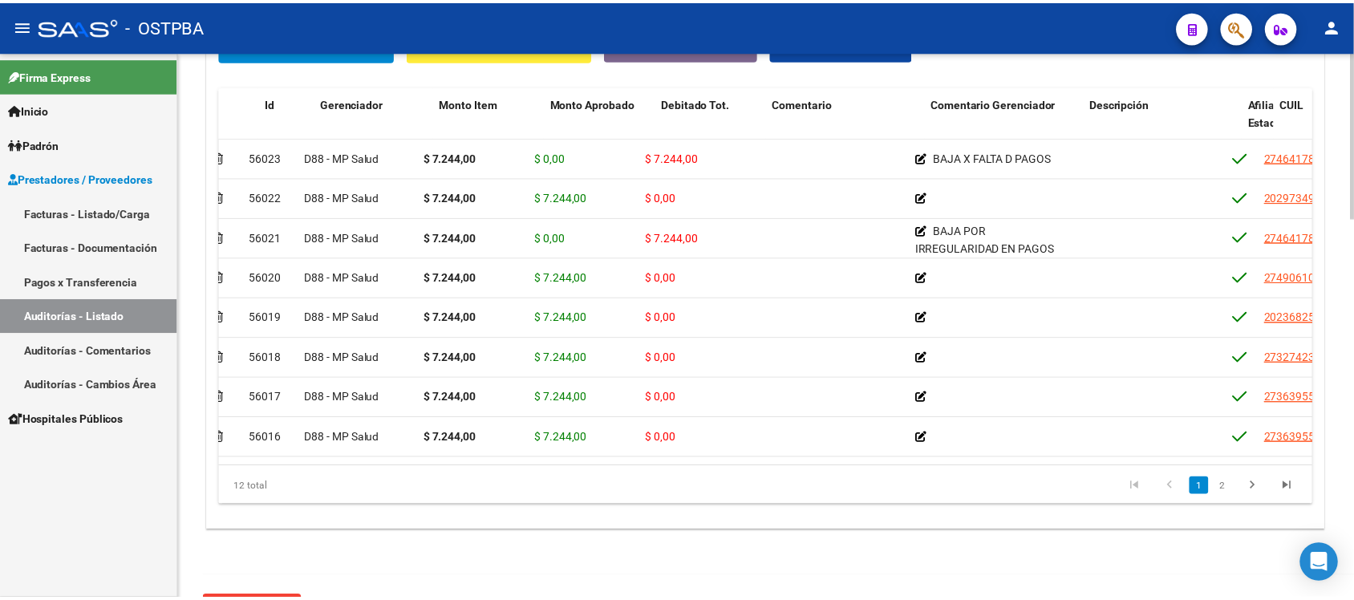
scroll to position [0, 0]
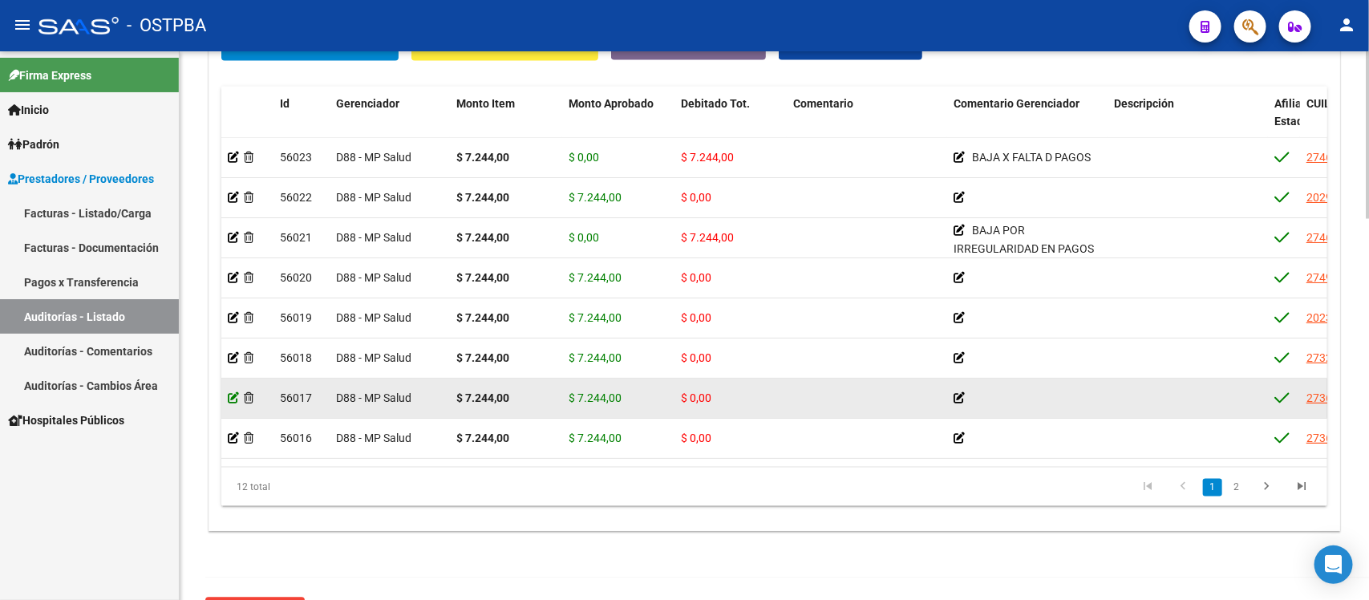
click at [233, 395] on icon at bounding box center [233, 397] width 11 height 11
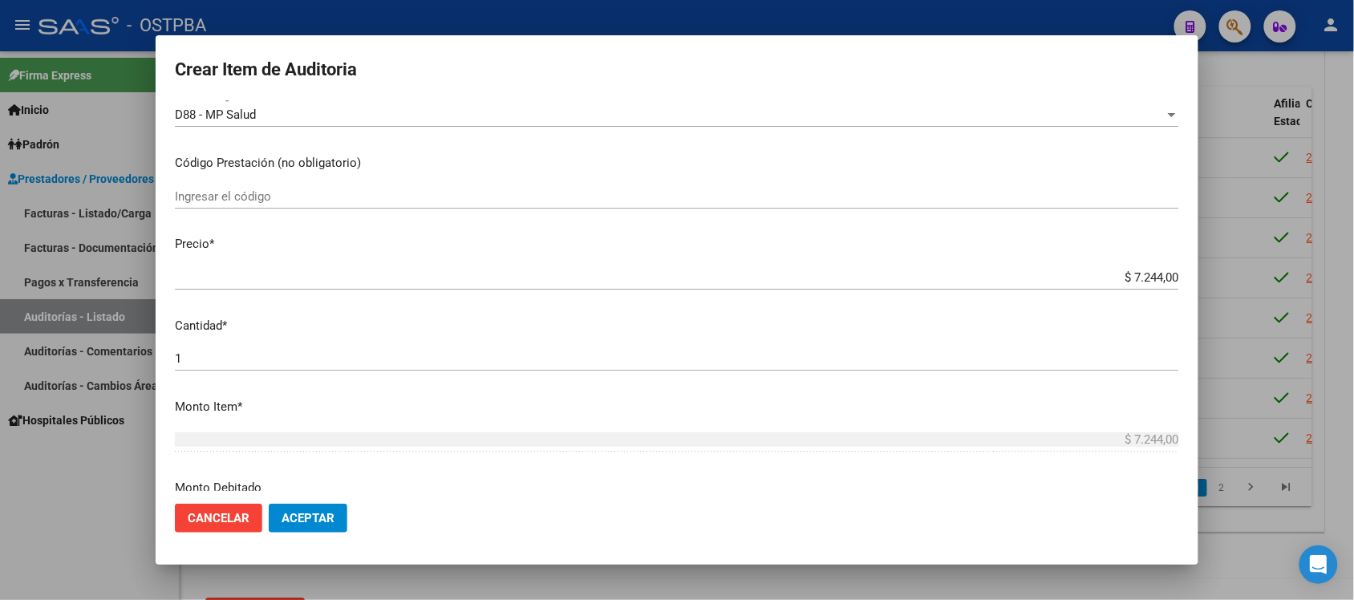
scroll to position [301, 0]
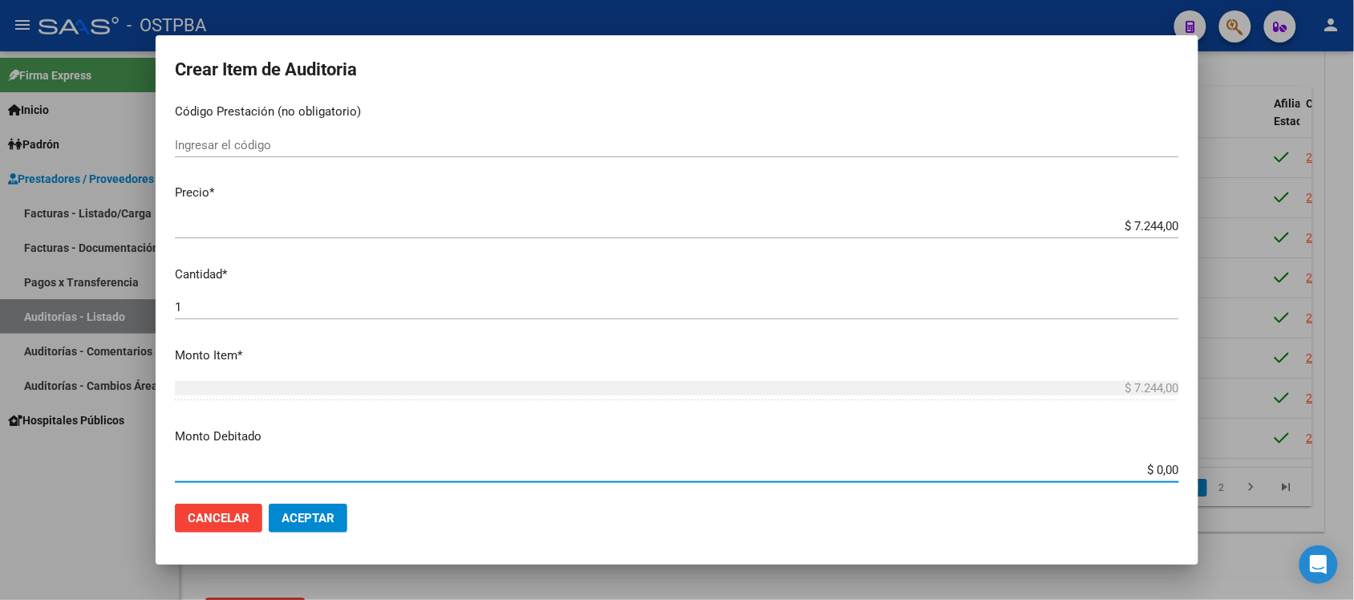
click at [1144, 469] on input "$ 0,00" at bounding box center [677, 470] width 1004 height 14
type input "$ 7.244,00"
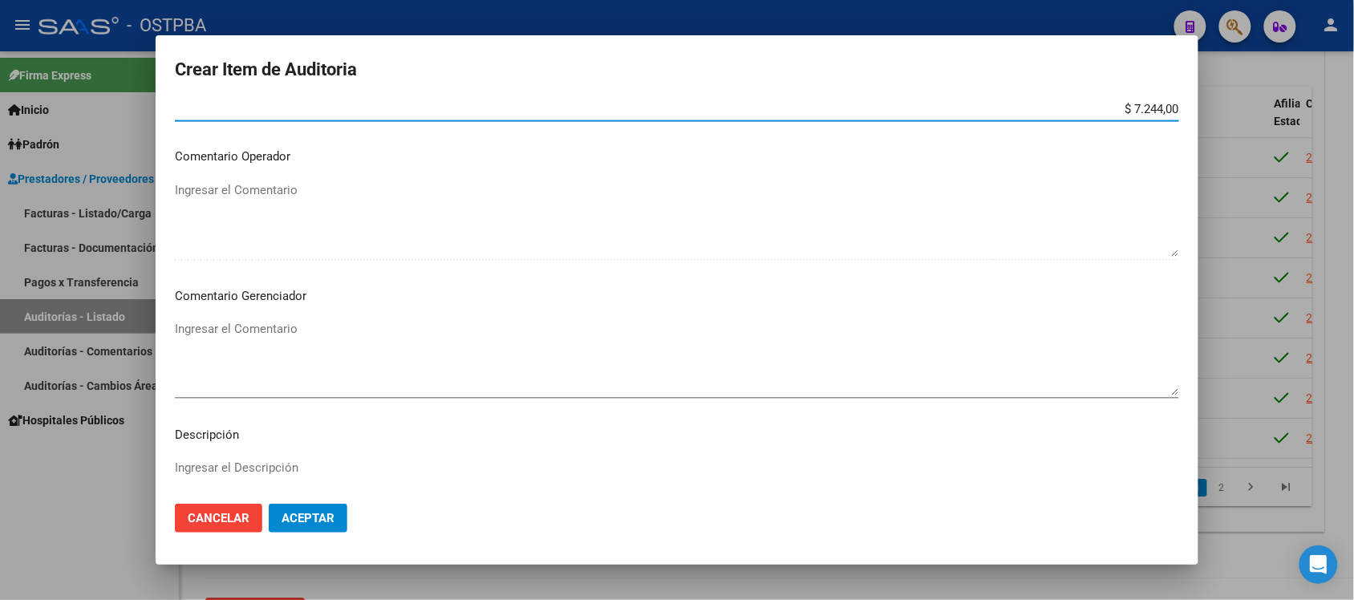
scroll to position [702, 0]
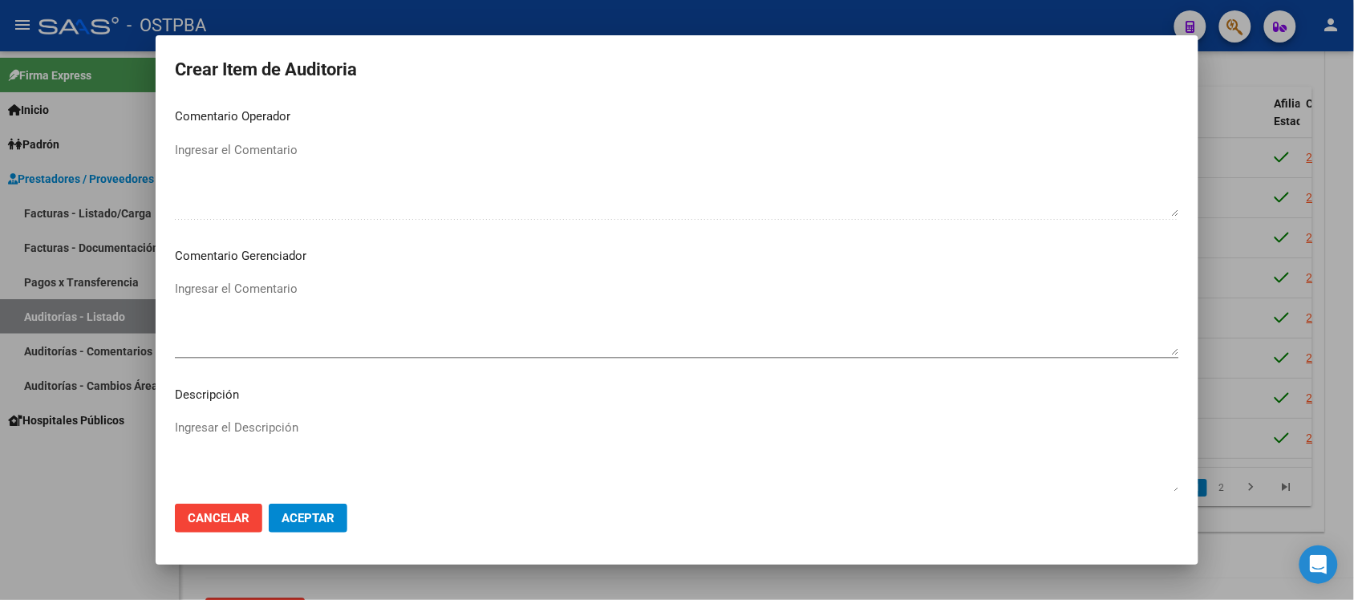
click at [243, 307] on textarea "Ingresar el Comentario" at bounding box center [677, 317] width 1004 height 75
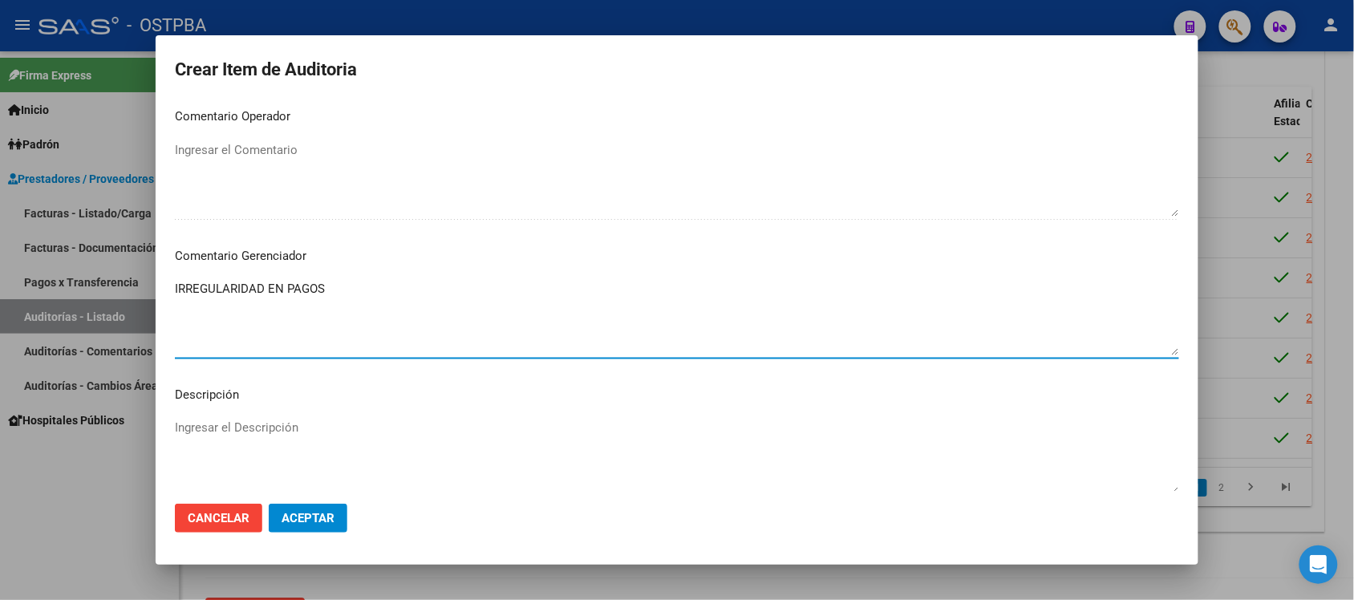
drag, startPoint x: 341, startPoint y: 299, endPoint x: 162, endPoint y: 281, distance: 179.7
click at [162, 281] on mat-dialog-content "36395572 Nro Documento 27363955725 CUIL Afiliado Activo [PERSON_NAME] [PERSON_N…" at bounding box center [677, 296] width 1043 height 390
type textarea "IRREGULARIDAD EN PAGOS"
click at [341, 519] on button "Aceptar" at bounding box center [308, 518] width 79 height 29
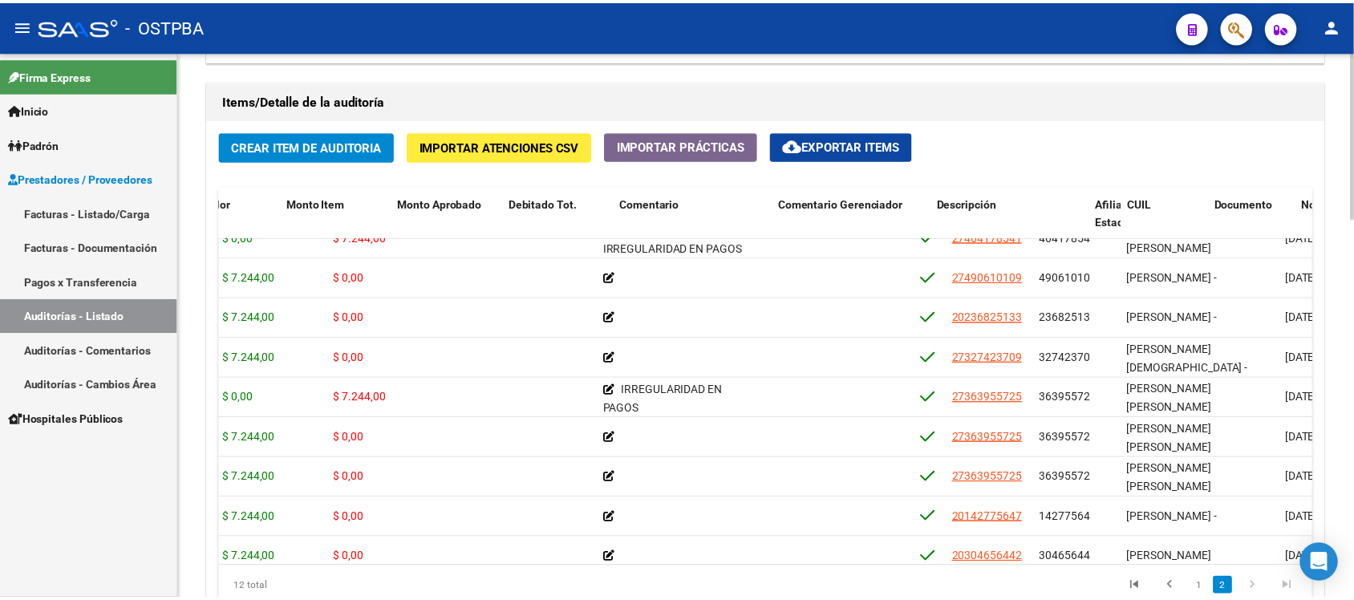
scroll to position [100, 0]
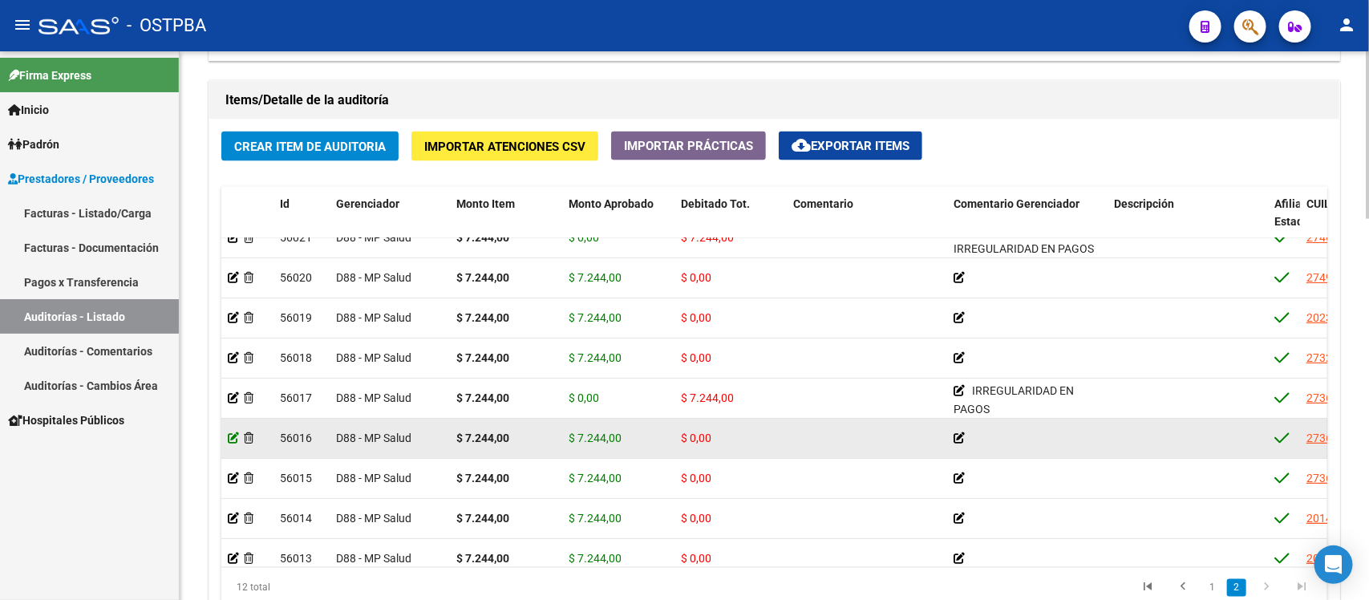
click at [231, 438] on icon at bounding box center [233, 437] width 11 height 11
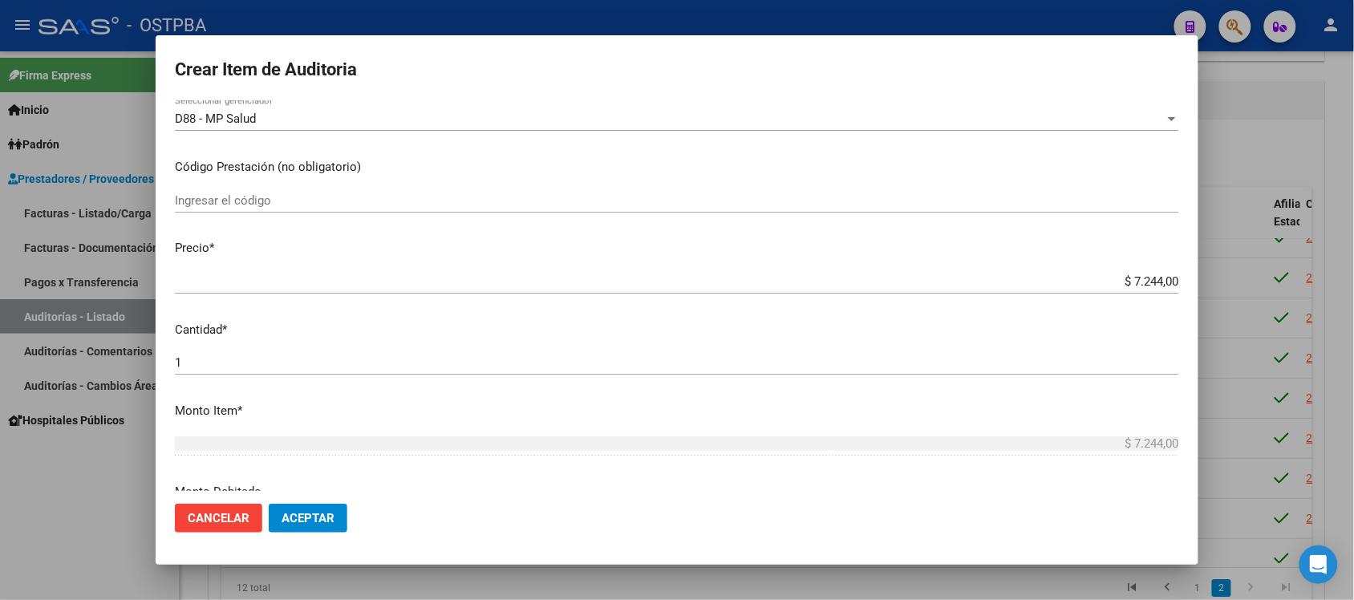
scroll to position [301, 0]
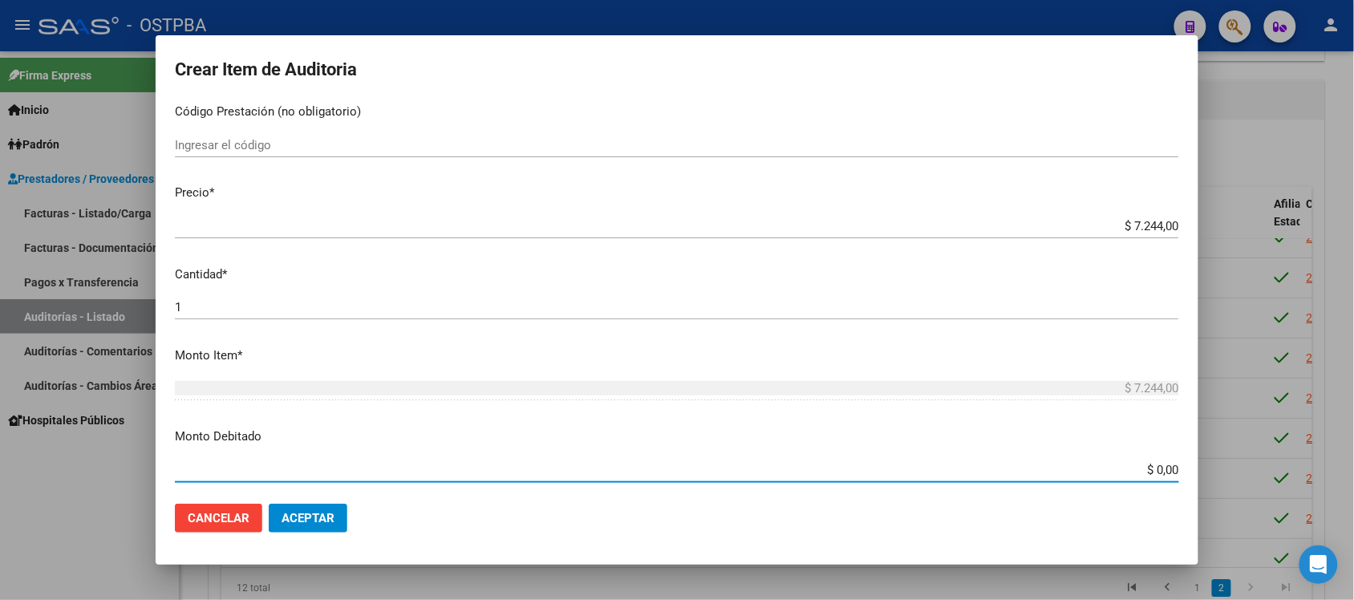
click at [1147, 468] on input "$ 0,00" at bounding box center [677, 470] width 1004 height 14
type input "$ 7.244,00"
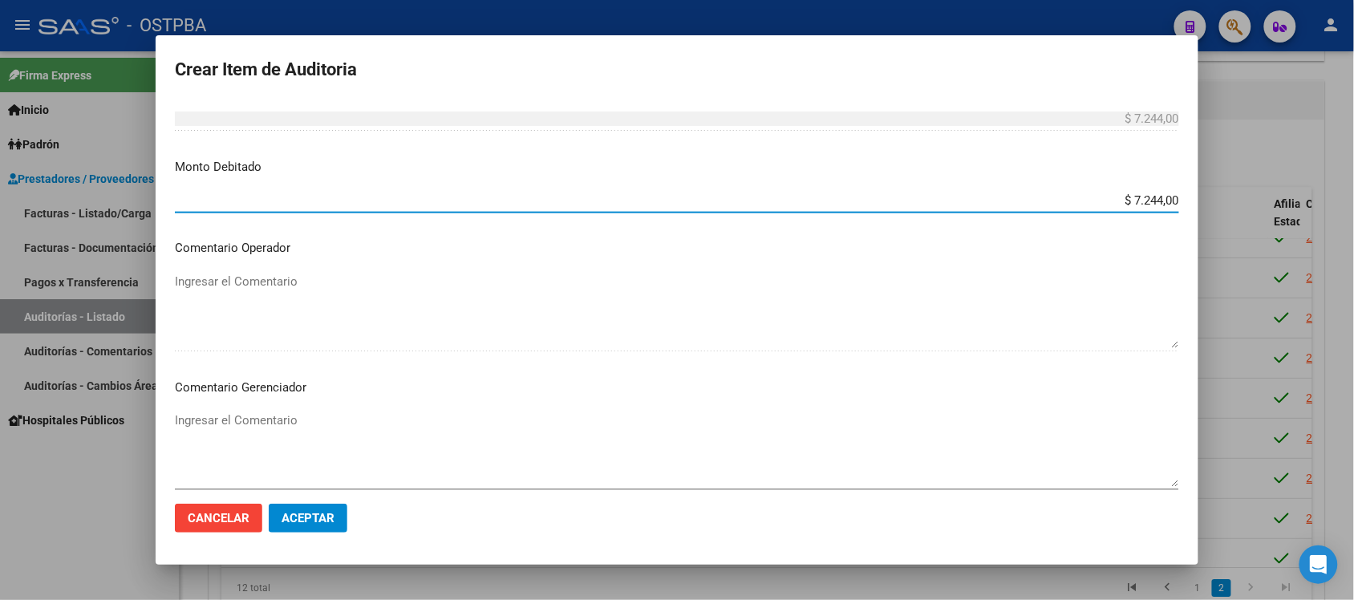
scroll to position [601, 0]
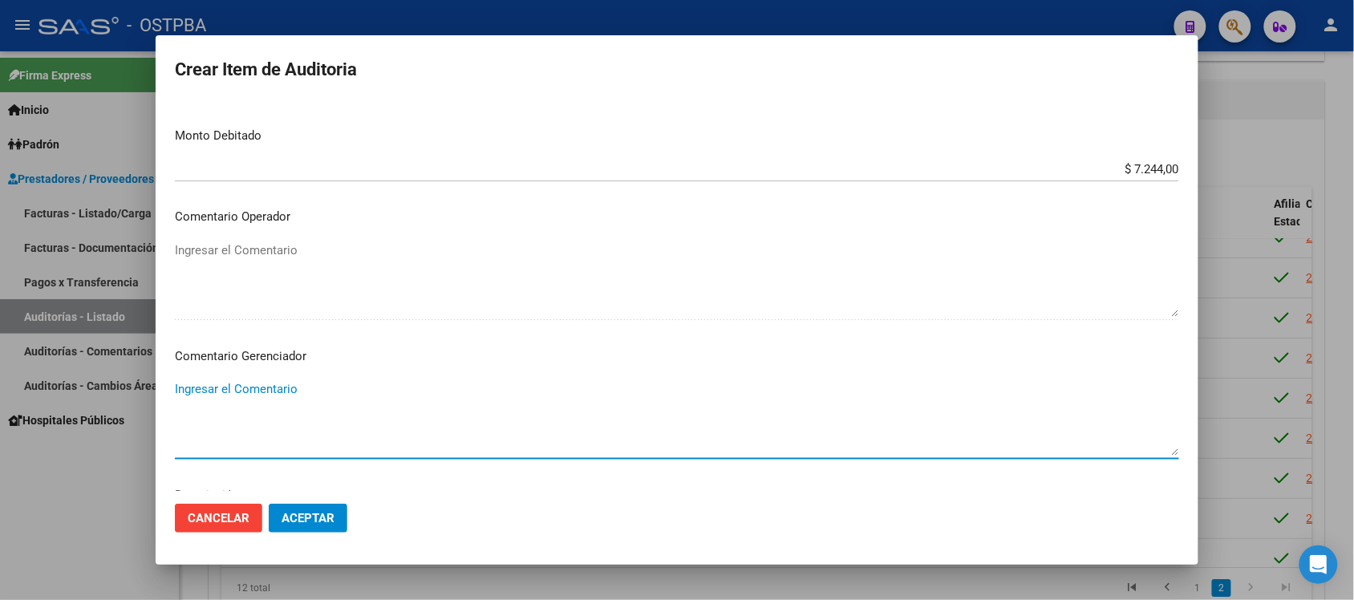
click at [205, 383] on textarea "Ingresar el Comentario" at bounding box center [677, 417] width 1004 height 75
paste textarea "IRREGULARIDAD EN PAGOS"
type textarea "IRREGULARIDAD EN PAGOS"
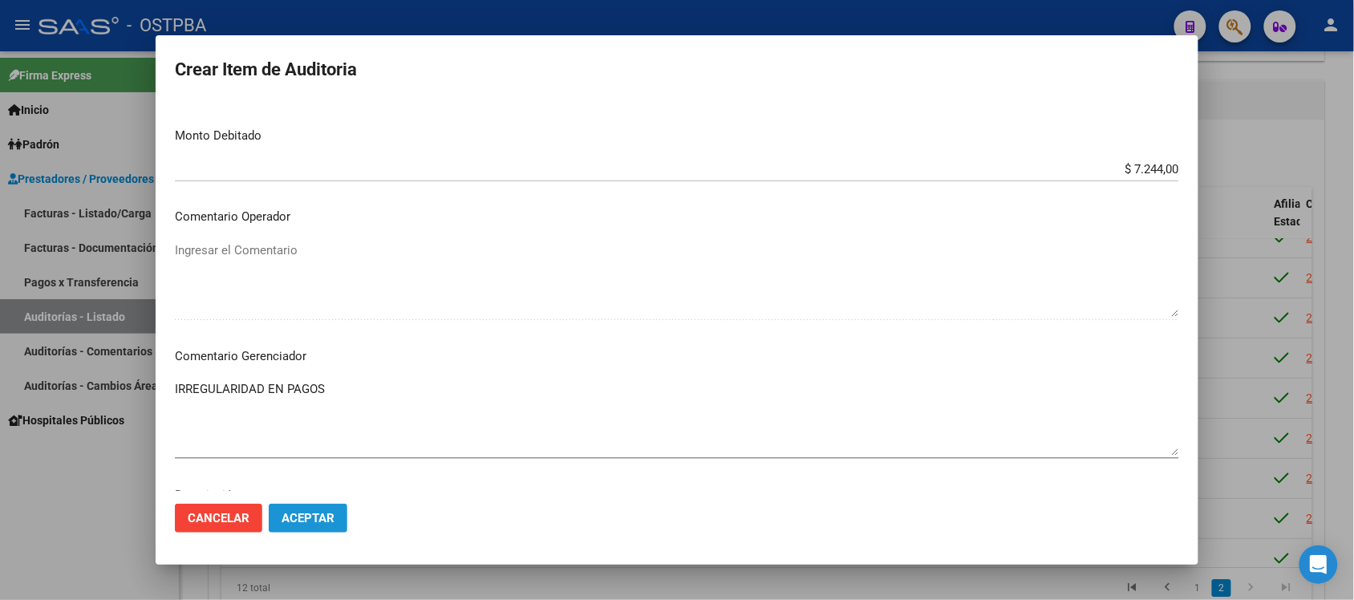
click at [311, 515] on span "Aceptar" at bounding box center [307, 518] width 53 height 14
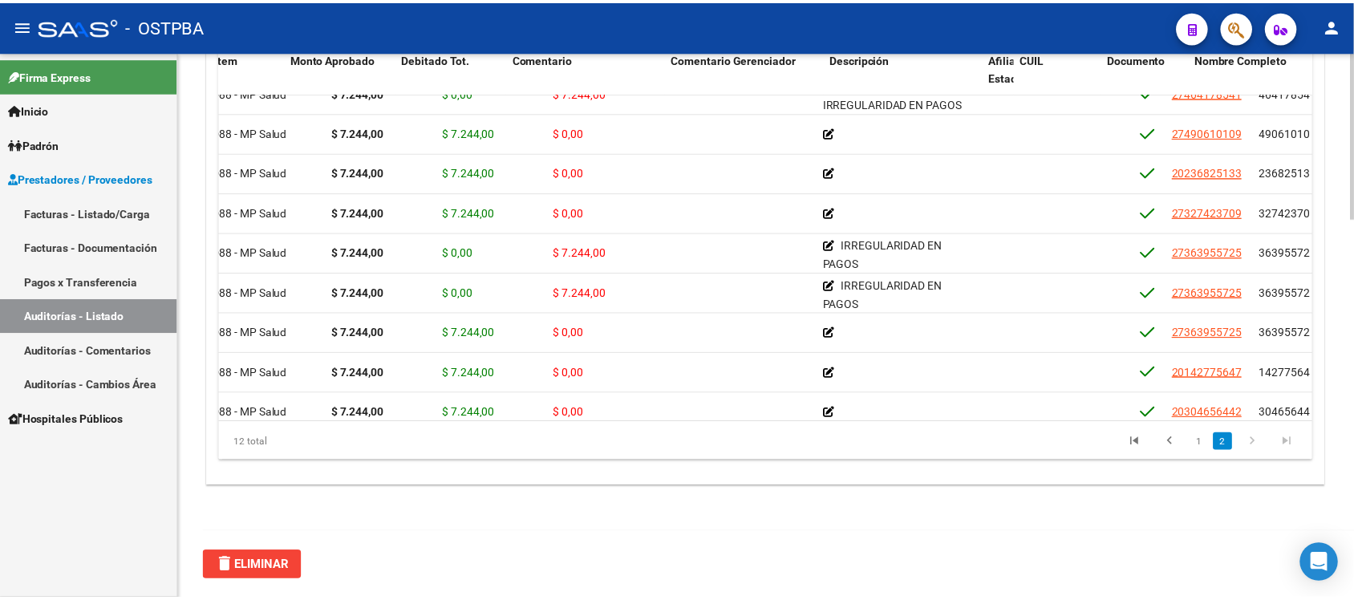
scroll to position [100, 0]
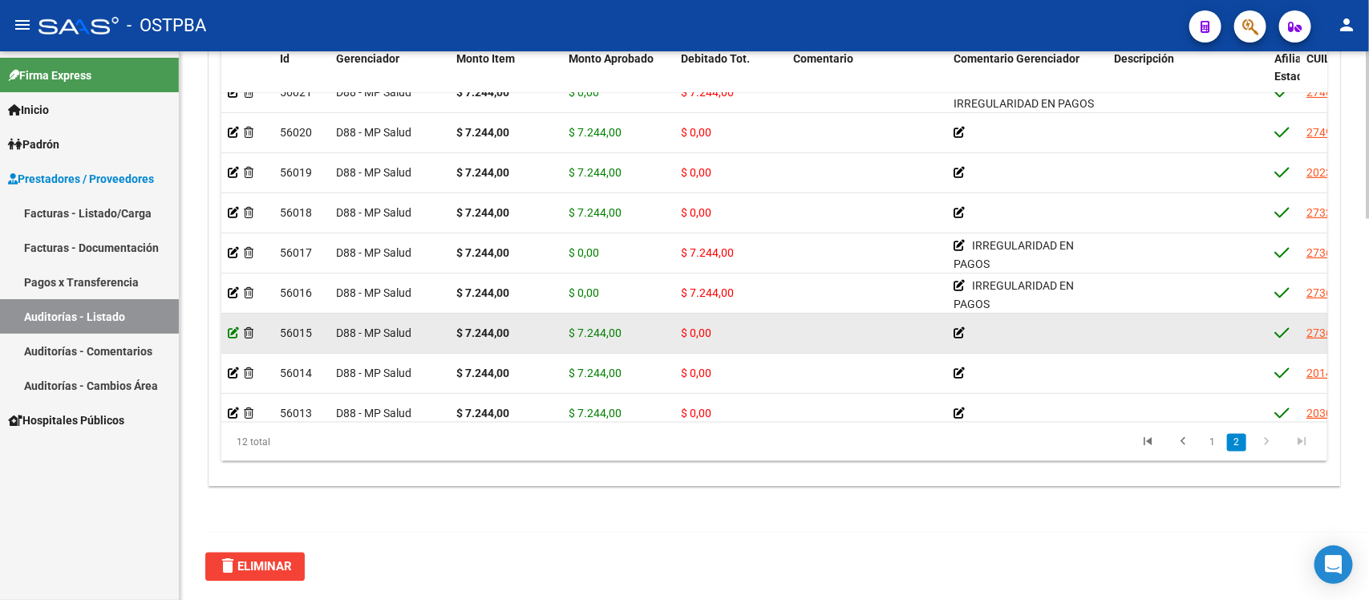
click at [235, 330] on icon at bounding box center [233, 332] width 11 height 11
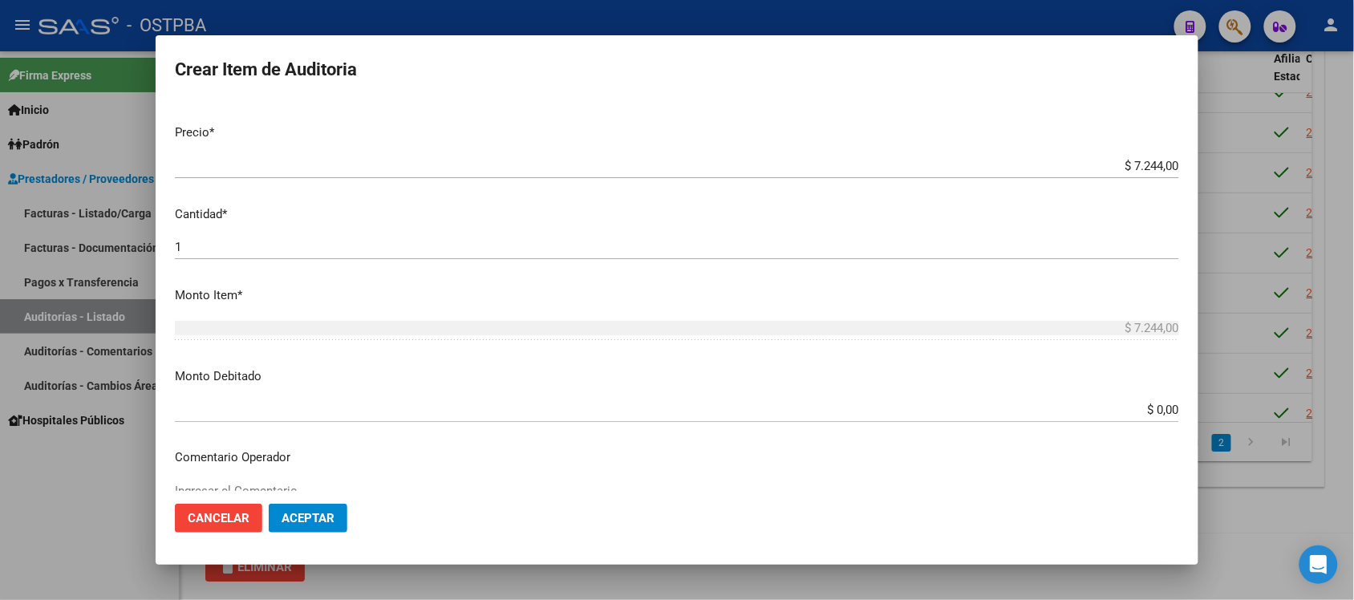
scroll to position [401, 0]
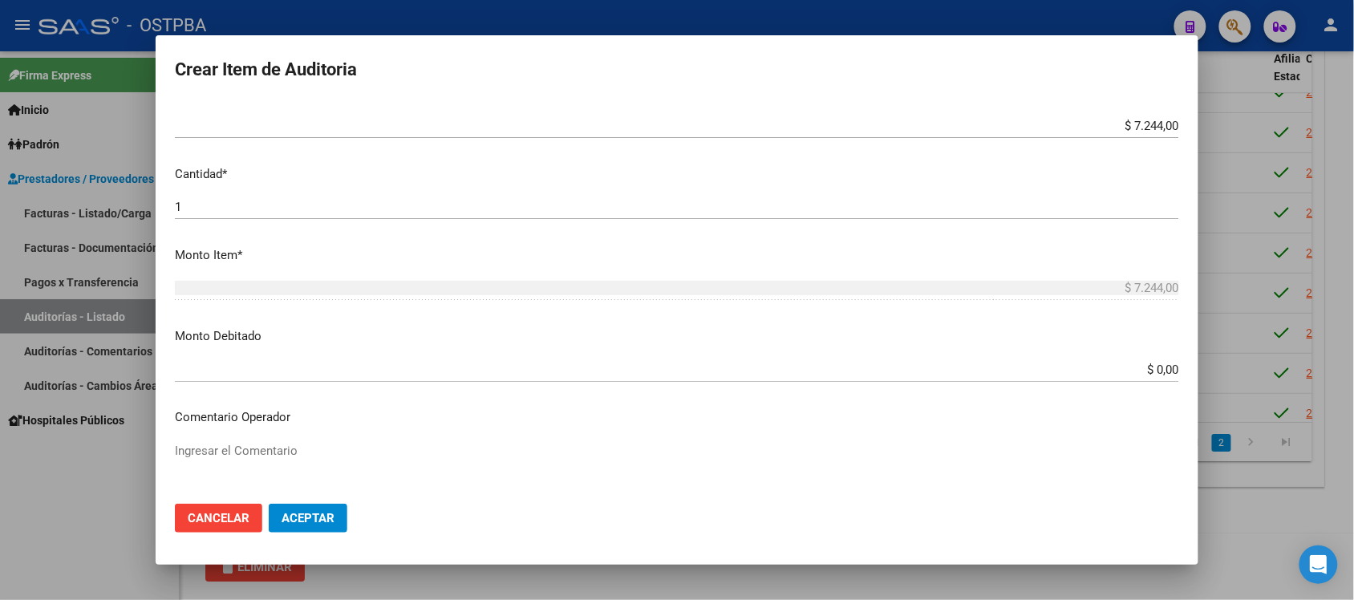
click at [1151, 371] on input "$ 0,00" at bounding box center [677, 370] width 1004 height 14
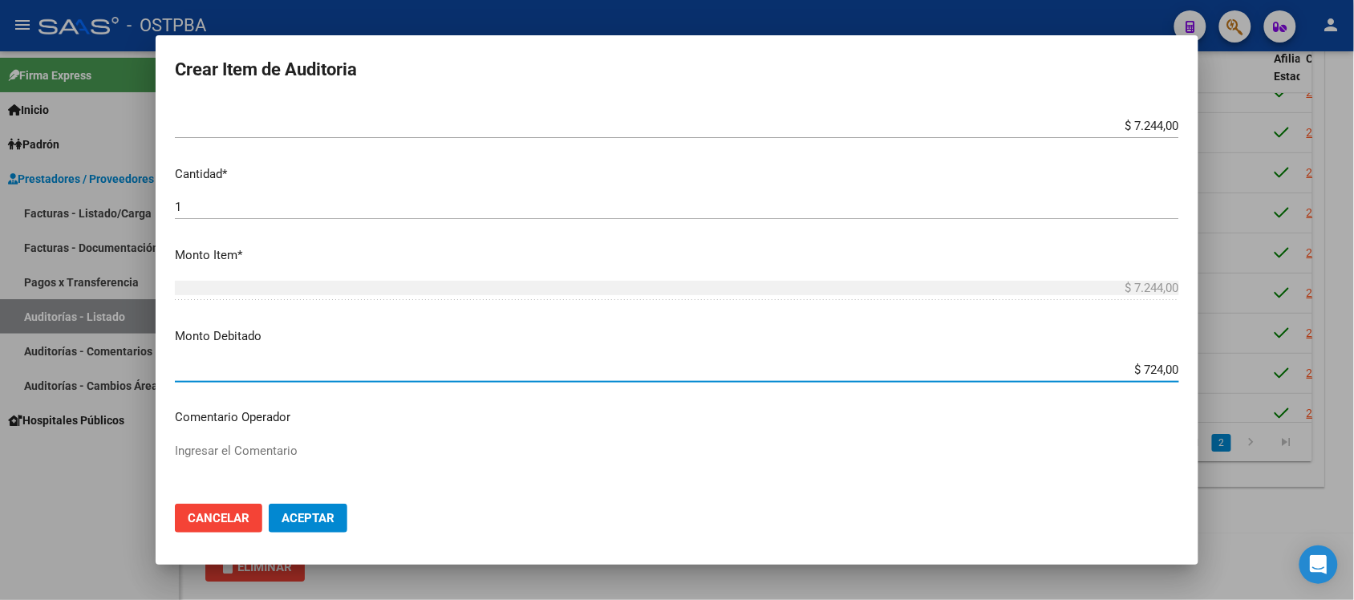
type input "$ 7.244,00"
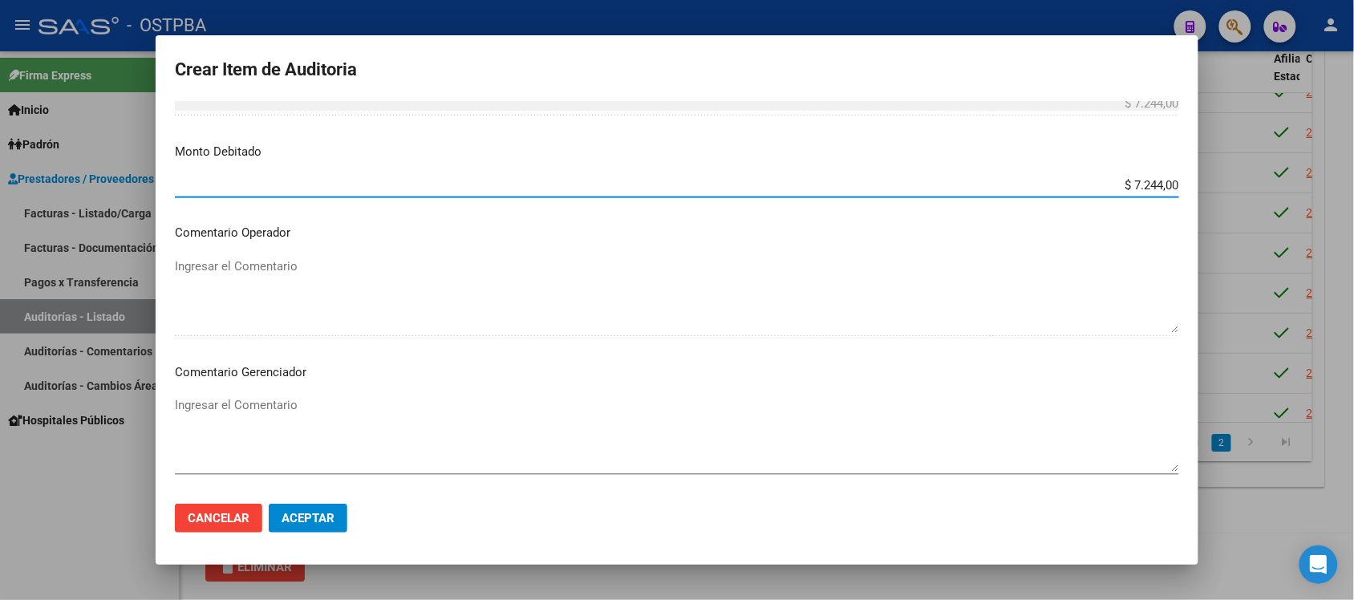
scroll to position [601, 0]
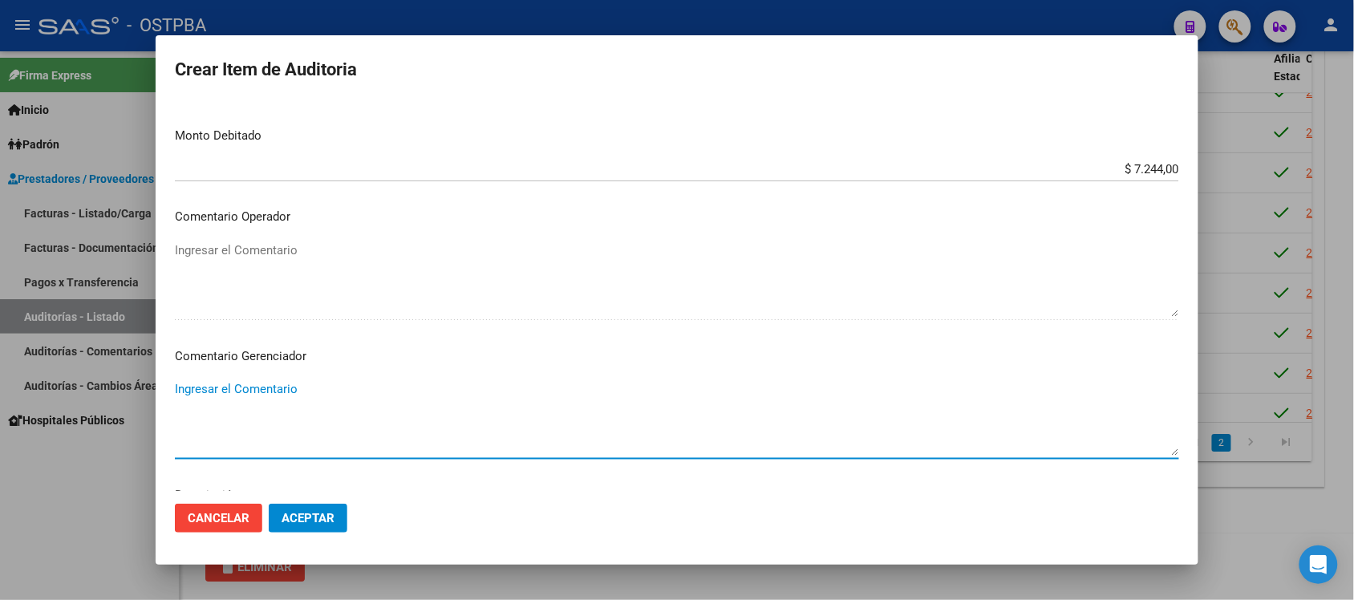
click at [247, 391] on textarea "Ingresar el Comentario" at bounding box center [677, 417] width 1004 height 75
paste textarea "IRREGULARIDAD EN PAGOS"
type textarea "IRREGULARIDAD EN PAGOS"
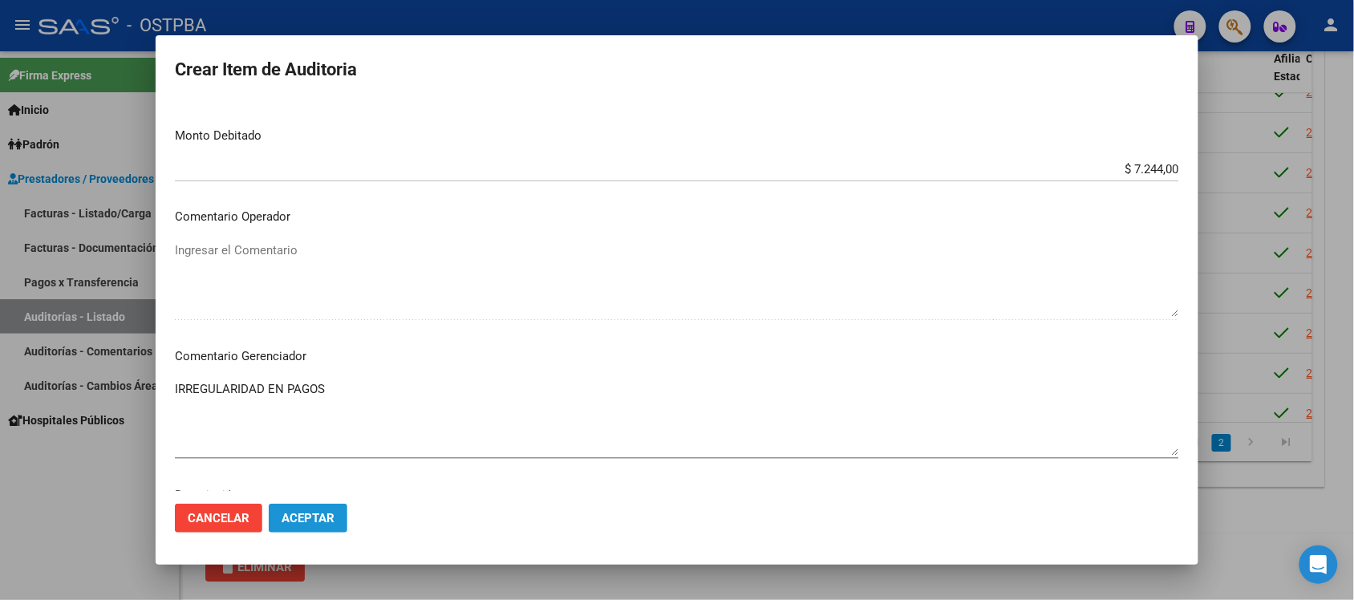
click at [322, 514] on span "Aceptar" at bounding box center [307, 518] width 53 height 14
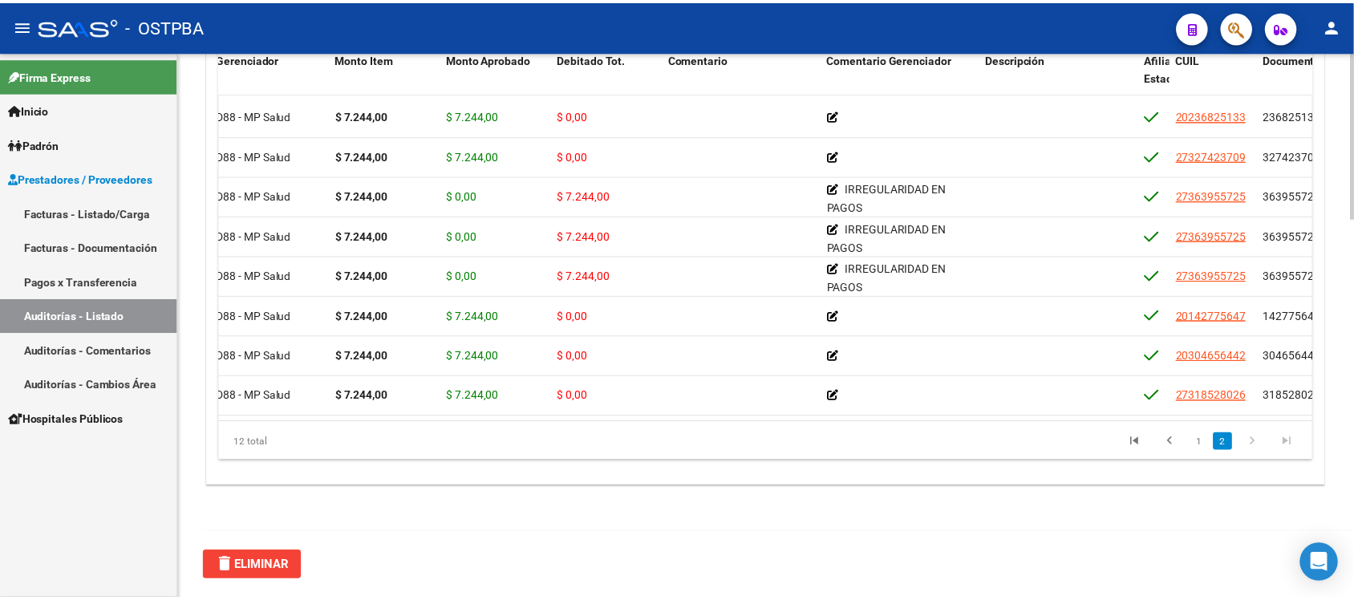
scroll to position [172, 0]
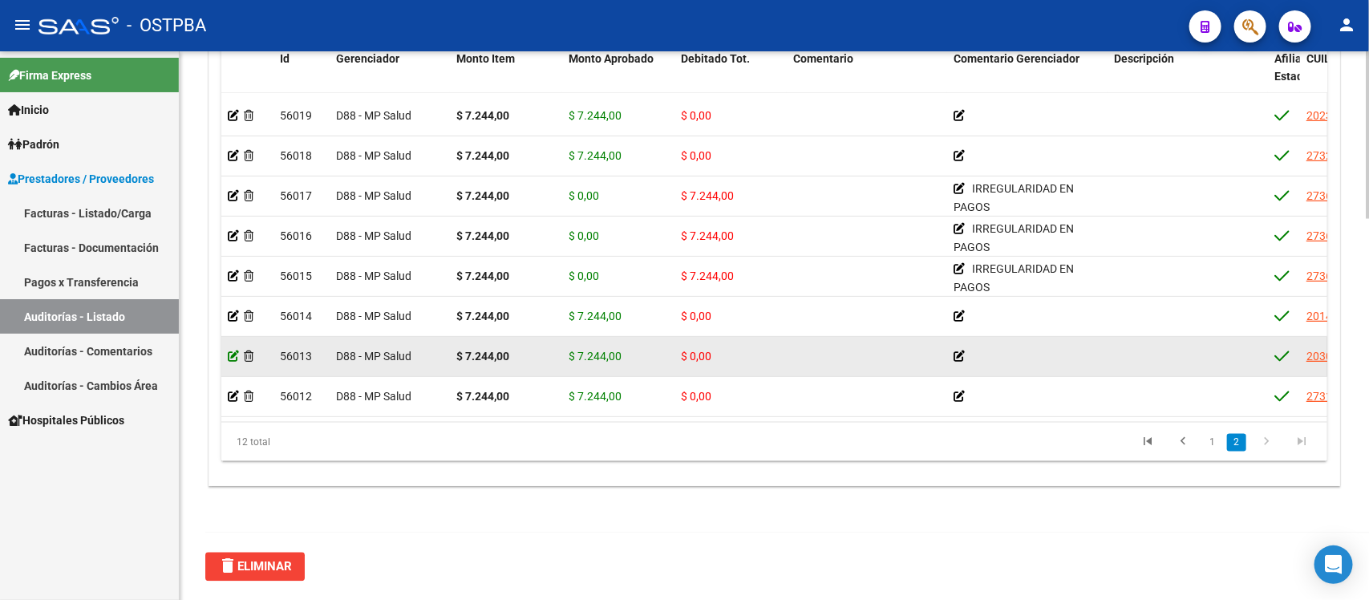
click at [231, 350] on icon at bounding box center [233, 355] width 11 height 11
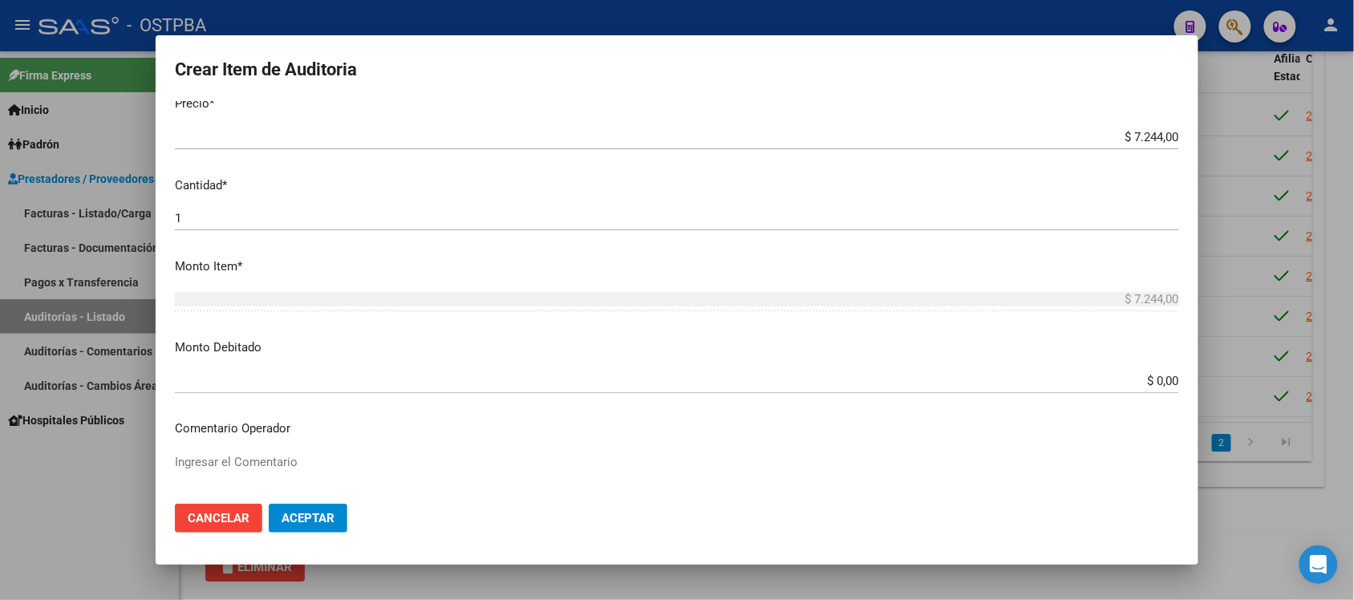
scroll to position [401, 0]
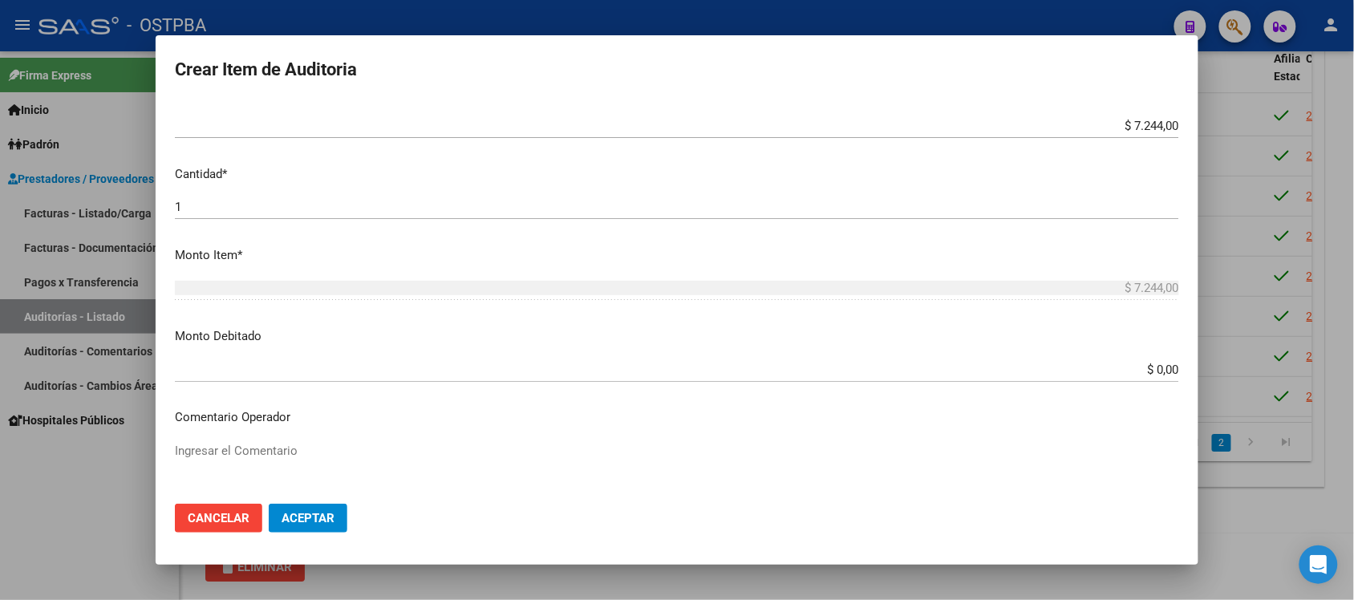
click at [1141, 374] on input "$ 0,00" at bounding box center [677, 370] width 1004 height 14
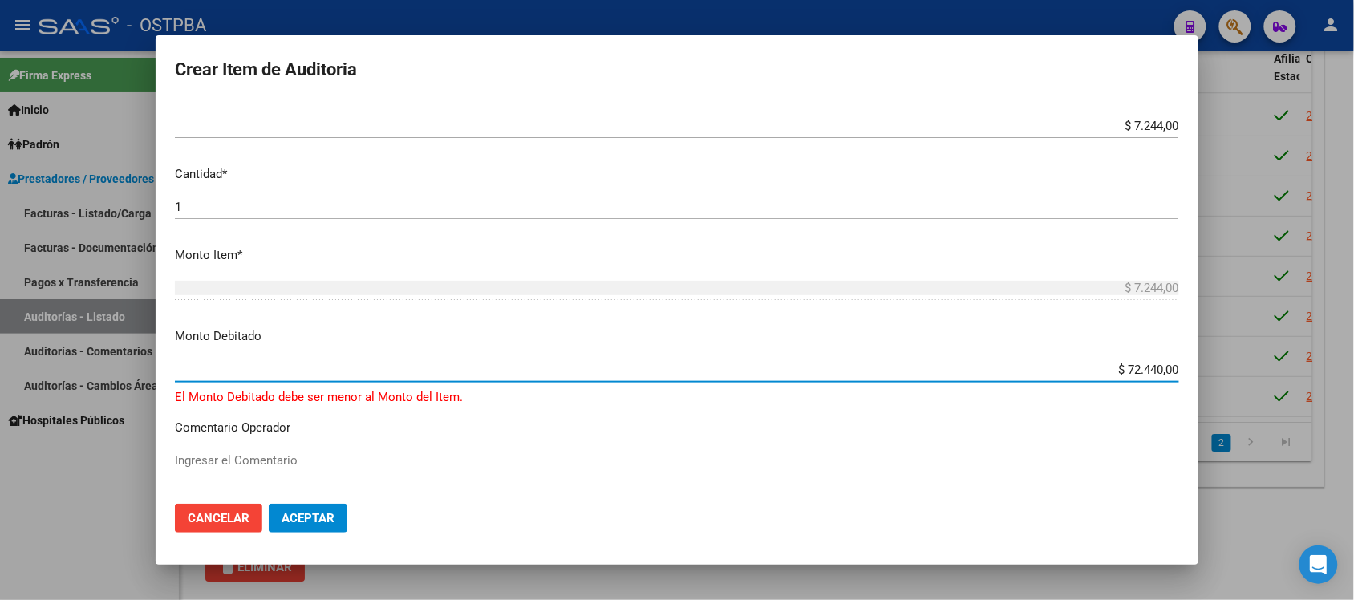
type input "$ 7.244,00"
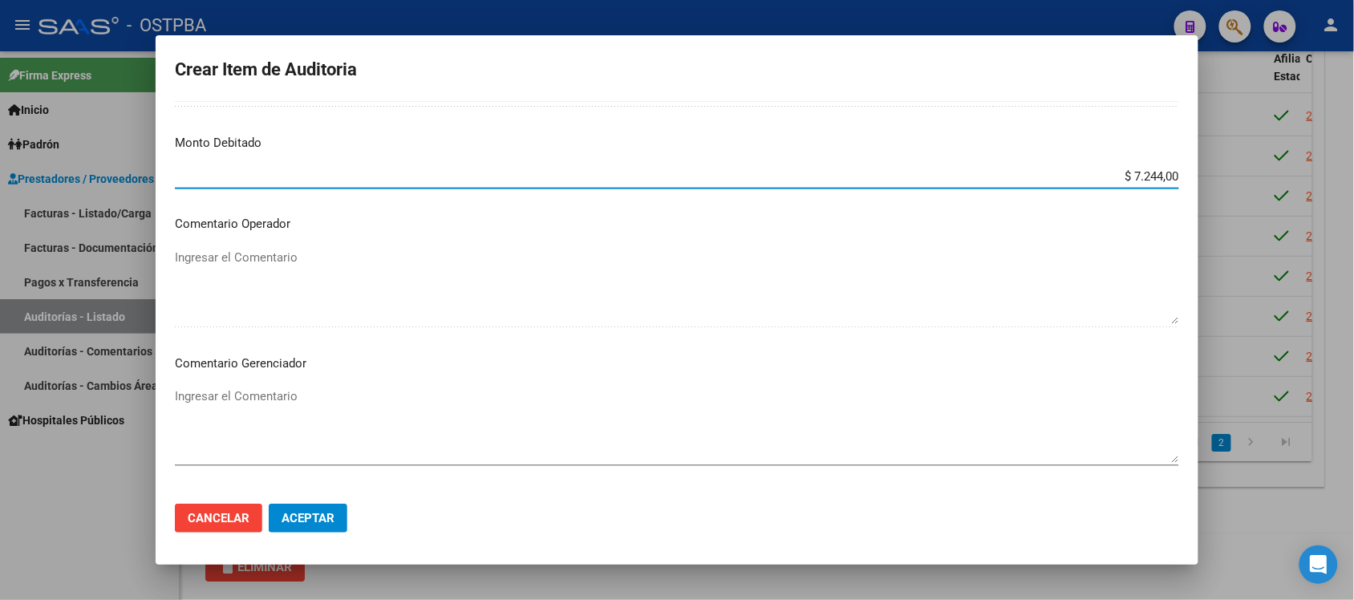
scroll to position [601, 0]
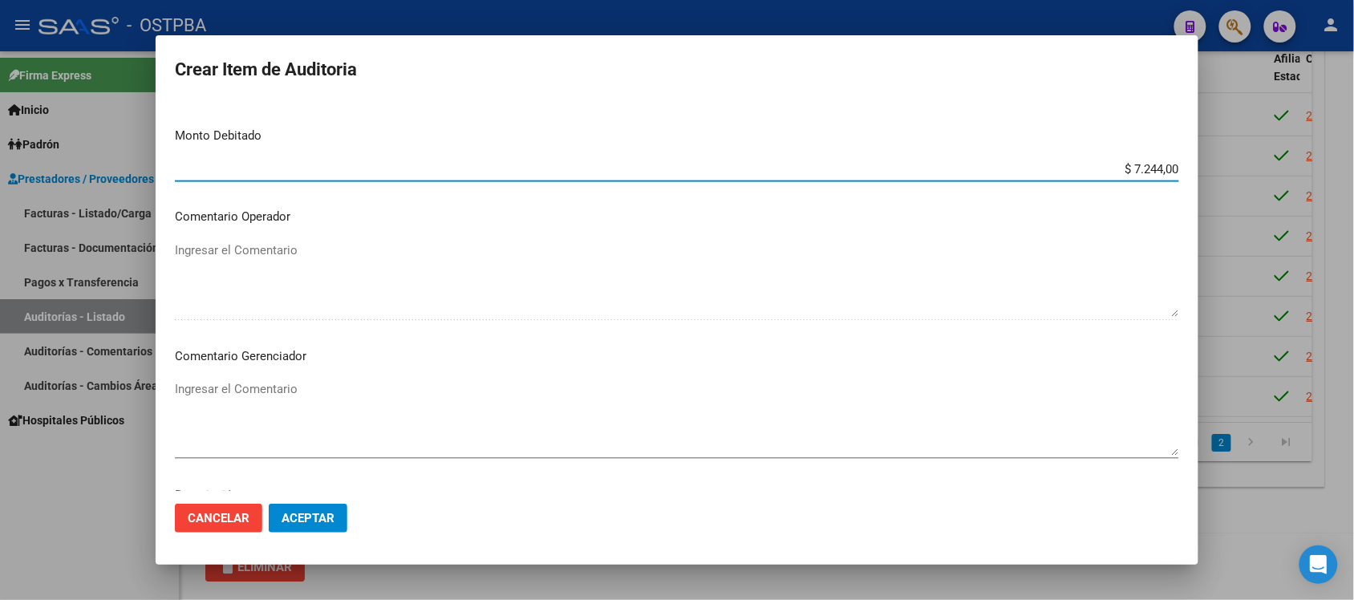
click at [211, 387] on textarea "Ingresar el Comentario" at bounding box center [677, 417] width 1004 height 75
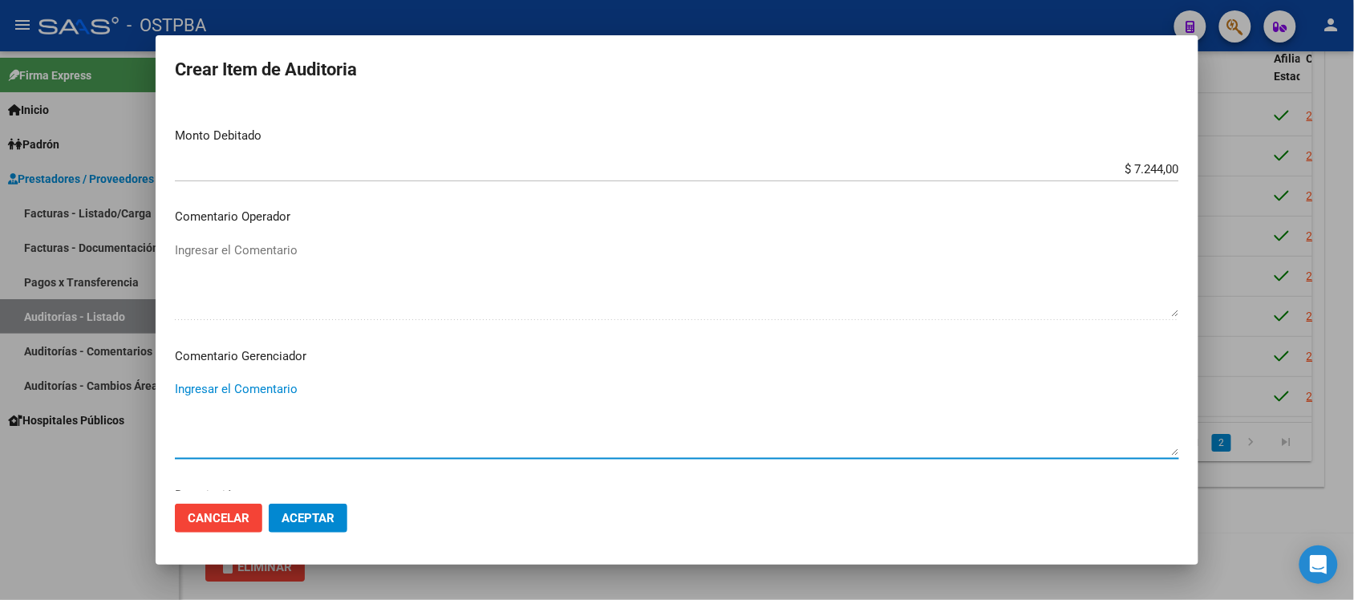
paste textarea "IRREGULARIDAD EN PAGOS"
type textarea "IRREGULARIDAD EN PAGOS"
click at [329, 515] on span "Aceptar" at bounding box center [307, 518] width 53 height 14
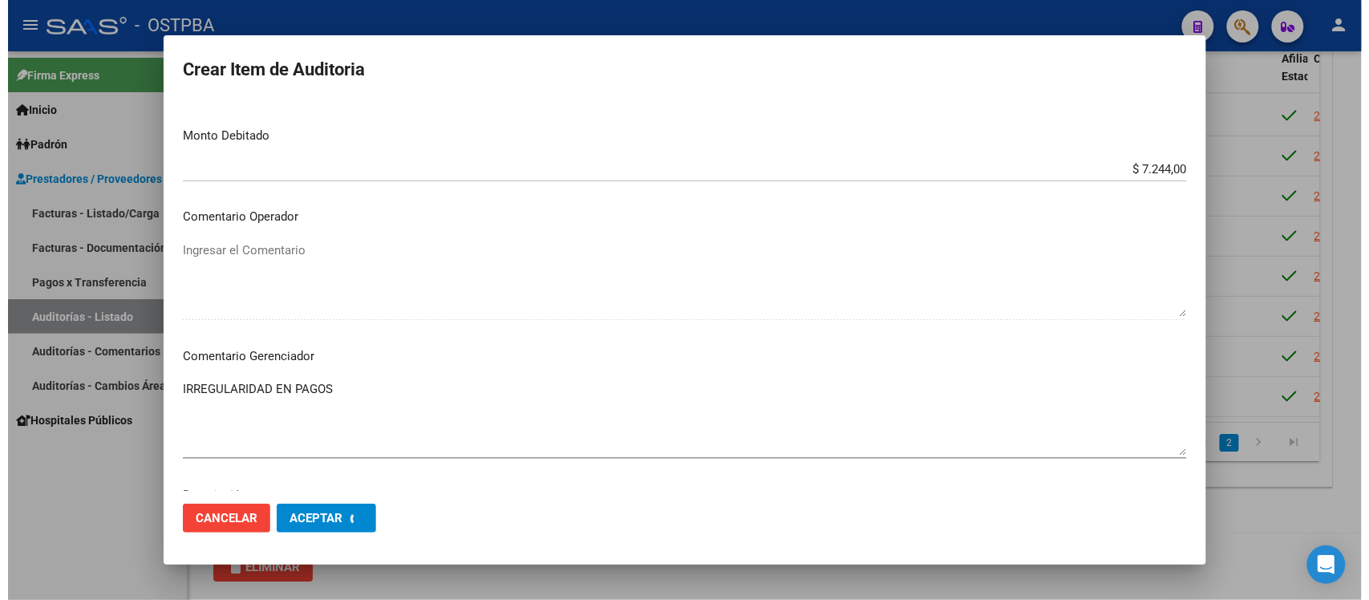
scroll to position [0, 0]
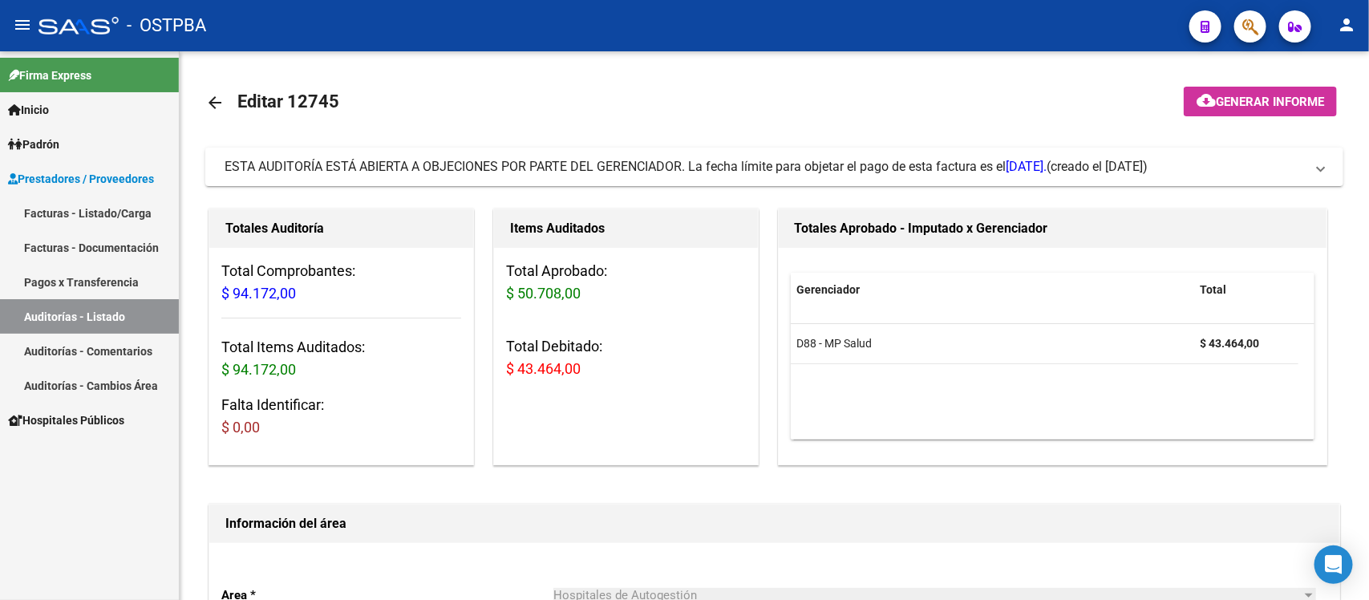
click at [91, 314] on link "Auditorías - Listado" at bounding box center [89, 316] width 179 height 34
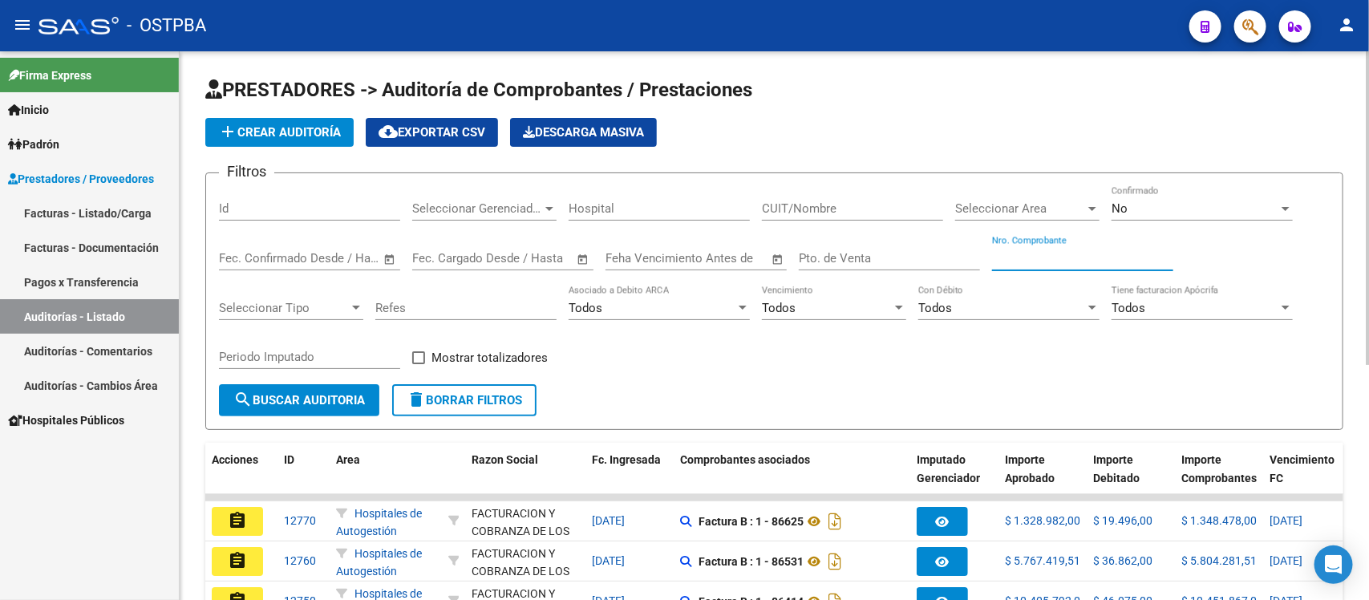
click at [1035, 258] on input "Nro. Comprobante" at bounding box center [1082, 258] width 181 height 14
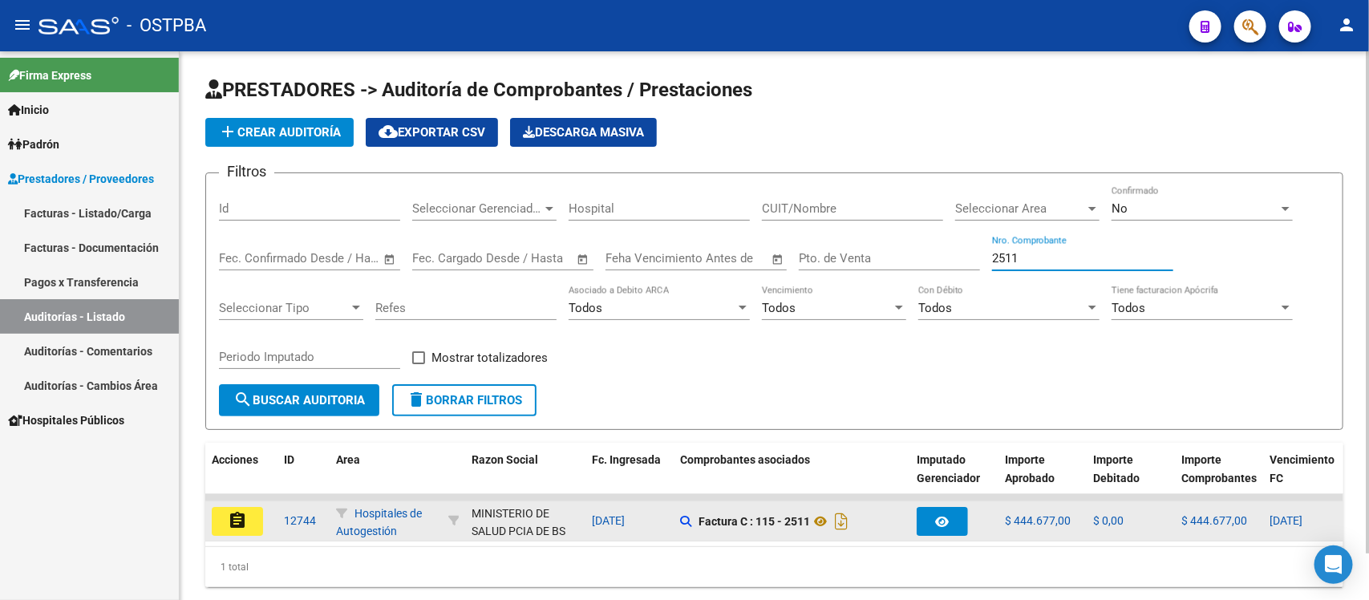
type input "2511"
click at [237, 512] on mat-icon "assignment" at bounding box center [237, 520] width 19 height 19
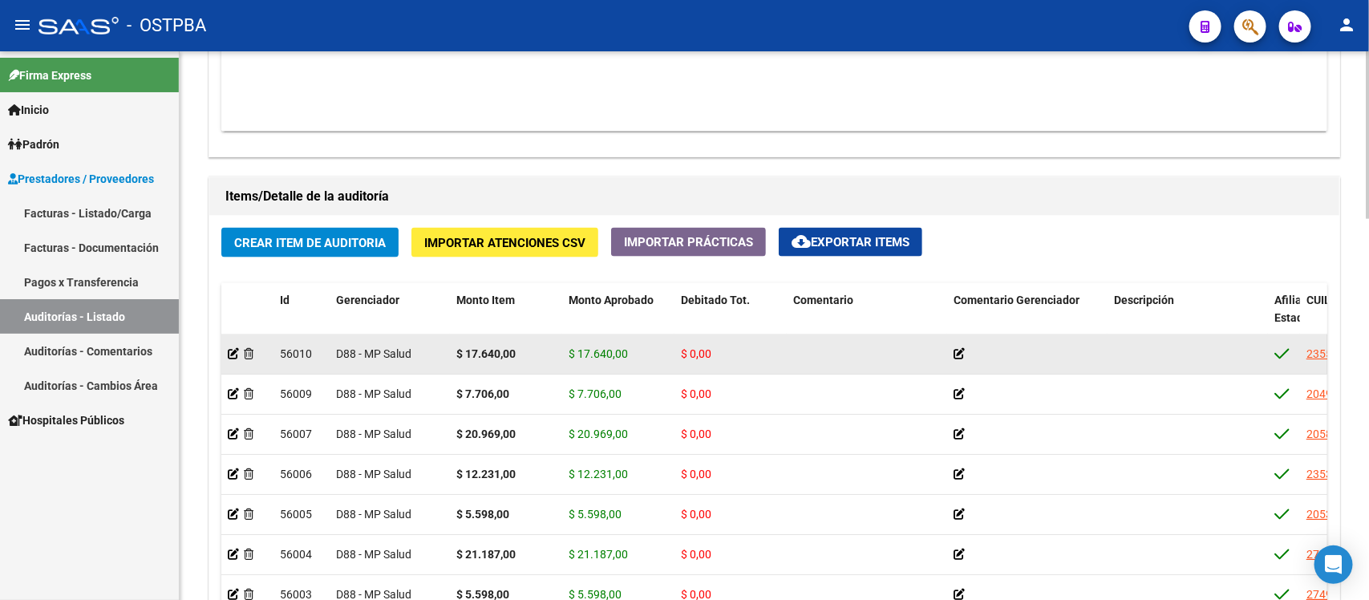
scroll to position [1002, 0]
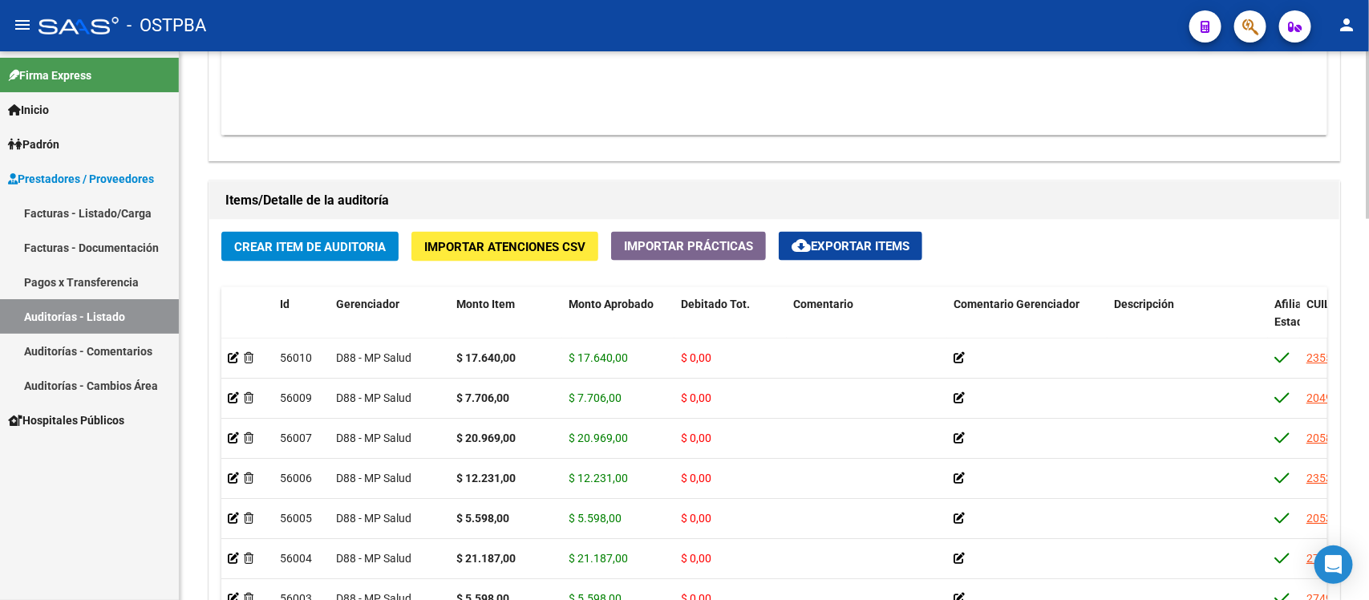
click at [823, 229] on div "Crear Item de Auditoria Importar Atenciones CSV Importar Prácticas cloud_downlo…" at bounding box center [774, 476] width 1130 height 512
click at [832, 237] on button "cloud_download Exportar Items" at bounding box center [851, 246] width 144 height 29
